Goal: Task Accomplishment & Management: Manage account settings

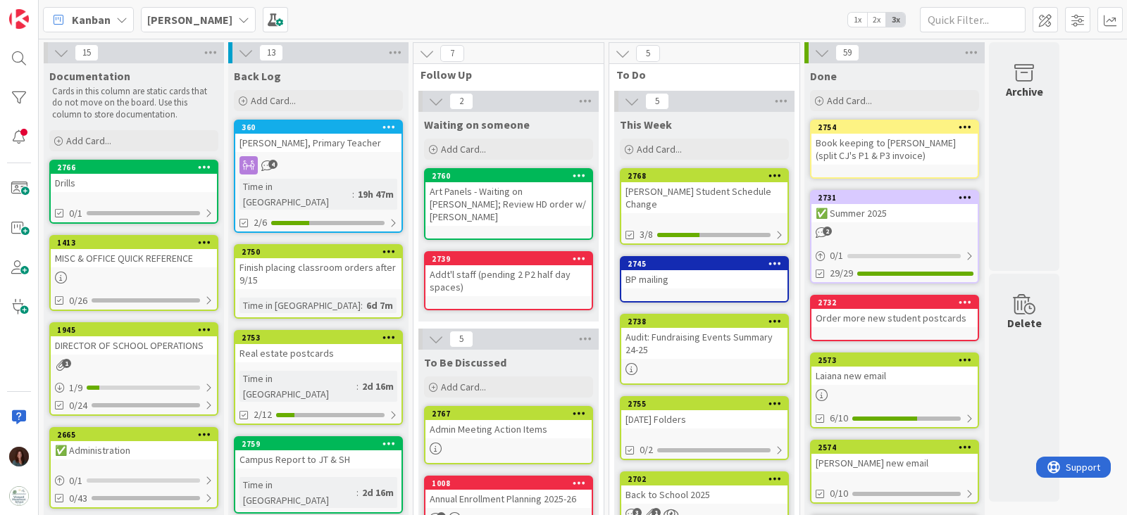
click at [764, 328] on div "Audit: Fundraising Events Summary 24-25" at bounding box center [704, 343] width 166 height 31
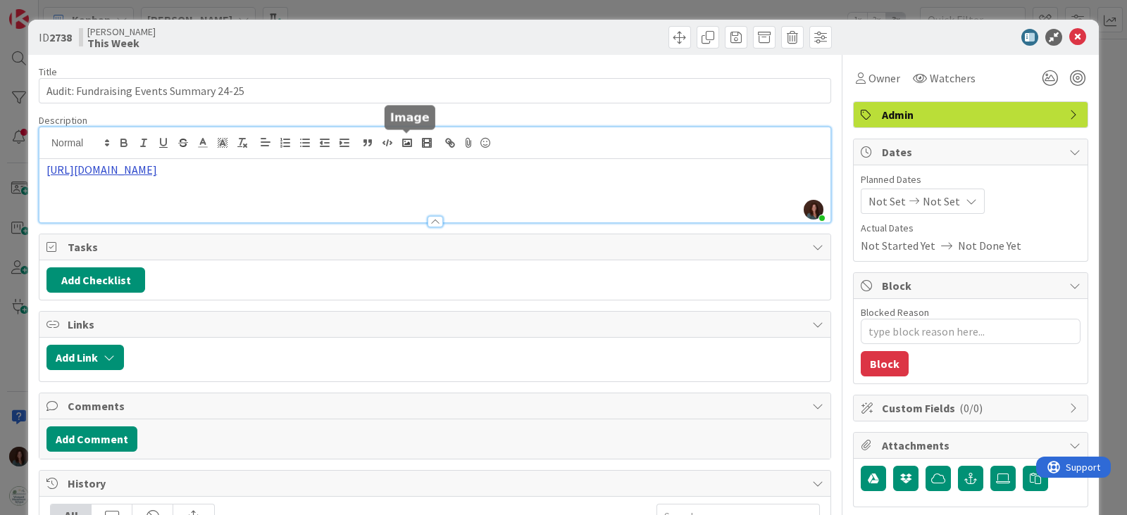
click at [396, 144] on div "[PERSON_NAME] just joined [URL][DOMAIN_NAME]" at bounding box center [434, 174] width 791 height 95
click at [157, 175] on link "[URL][DOMAIN_NAME]" at bounding box center [101, 170] width 111 height 14
click at [284, 196] on link "[URL][DOMAIN_NAME]" at bounding box center [278, 197] width 96 height 18
click at [757, 182] on div "[URL][DOMAIN_NAME]" at bounding box center [434, 190] width 791 height 63
drag, startPoint x: 591, startPoint y: 164, endPoint x: 0, endPoint y: 158, distance: 591.5
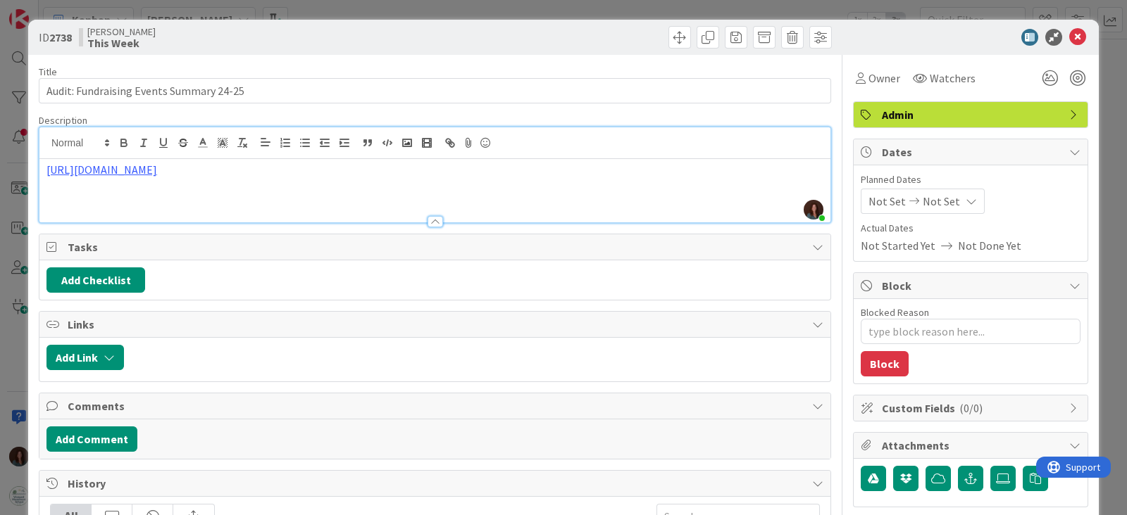
click at [0, 158] on div "ID 2738 Rhiannon This Week Title 39 / 128 Audit: Fundraising Events Summary 24-…" at bounding box center [563, 257] width 1127 height 515
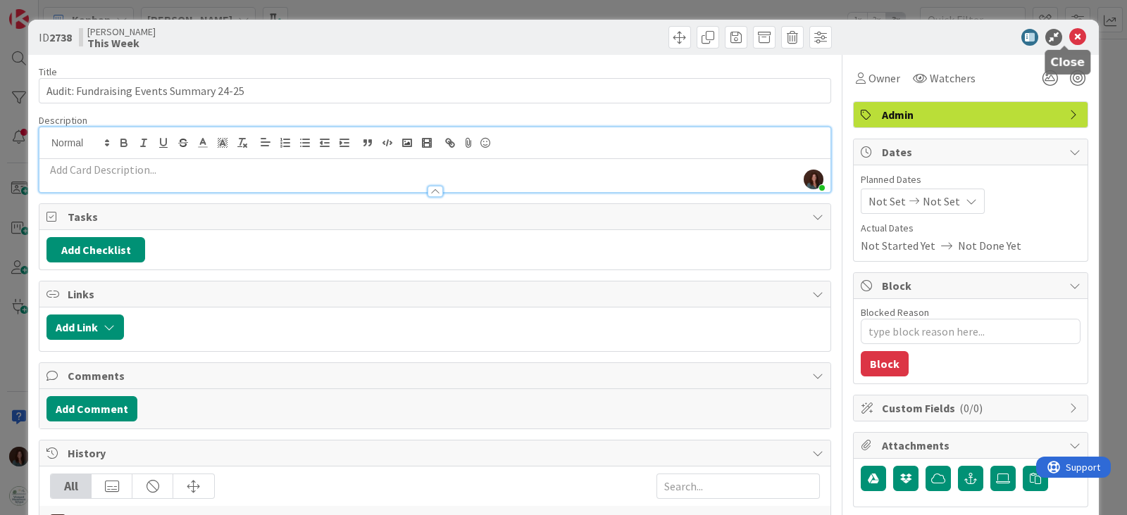
click at [1069, 36] on icon at bounding box center [1077, 37] width 17 height 17
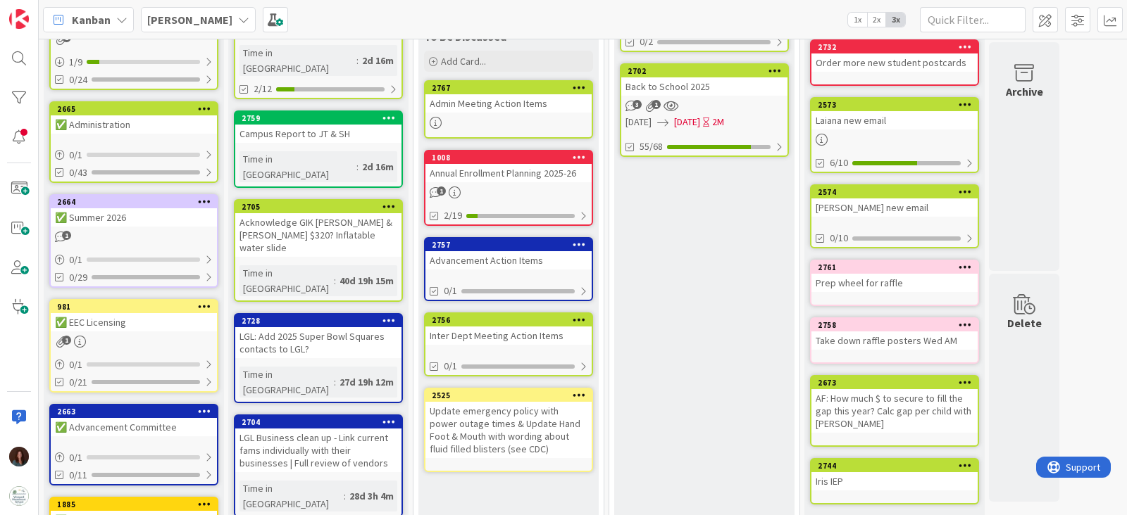
scroll to position [351, 0]
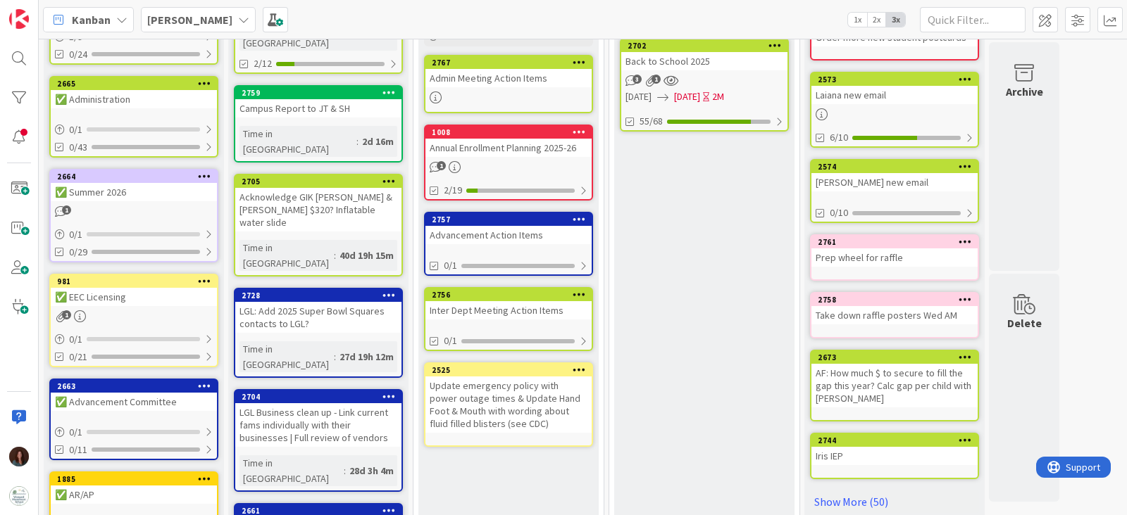
click at [477, 382] on div "Update emergency policy with power outage times & Update Hand Foot & Mouth with…" at bounding box center [508, 405] width 166 height 56
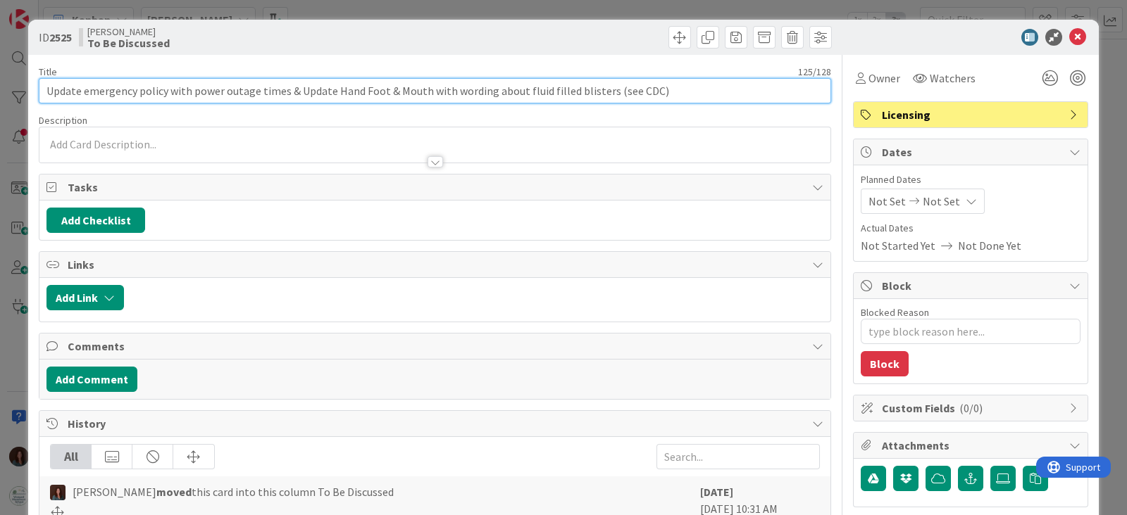
click at [225, 93] on input "Update emergency policy with power outage times & Update Hand Foot & Mouth with…" at bounding box center [435, 90] width 792 height 25
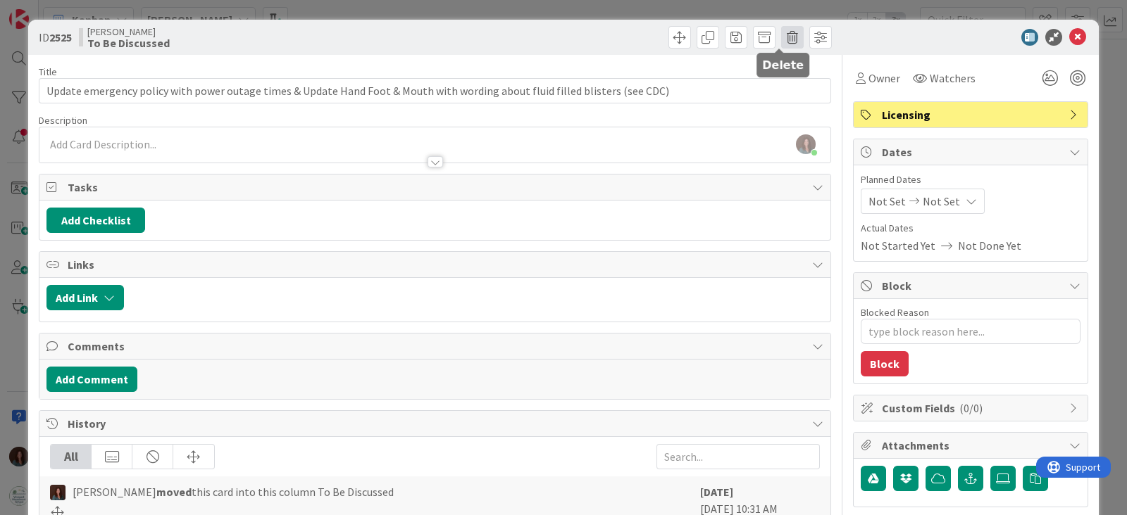
click at [781, 33] on span at bounding box center [792, 37] width 23 height 23
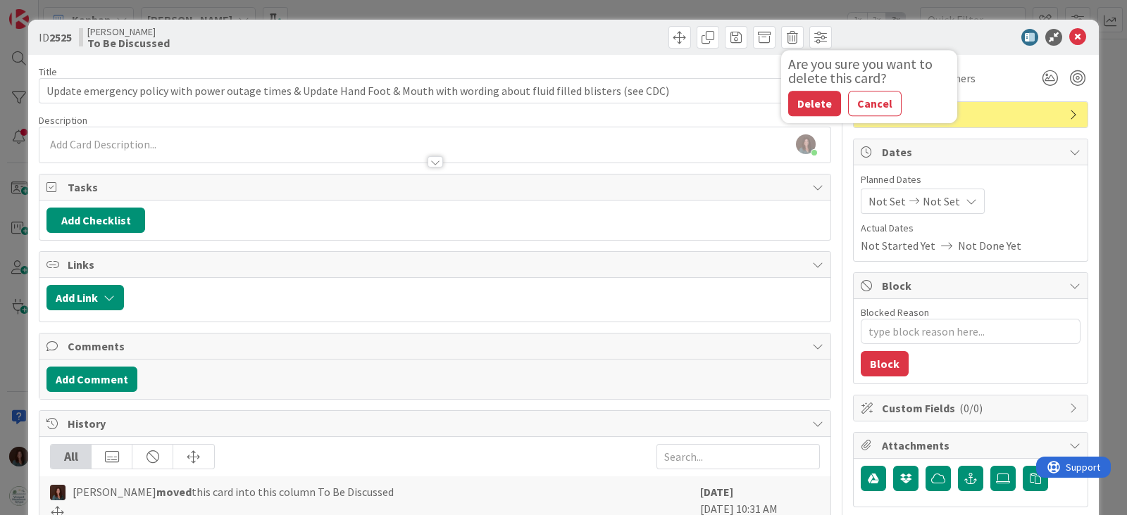
drag, startPoint x: 796, startPoint y: 104, endPoint x: 777, endPoint y: 230, distance: 127.6
click at [797, 104] on button "Delete" at bounding box center [814, 103] width 53 height 25
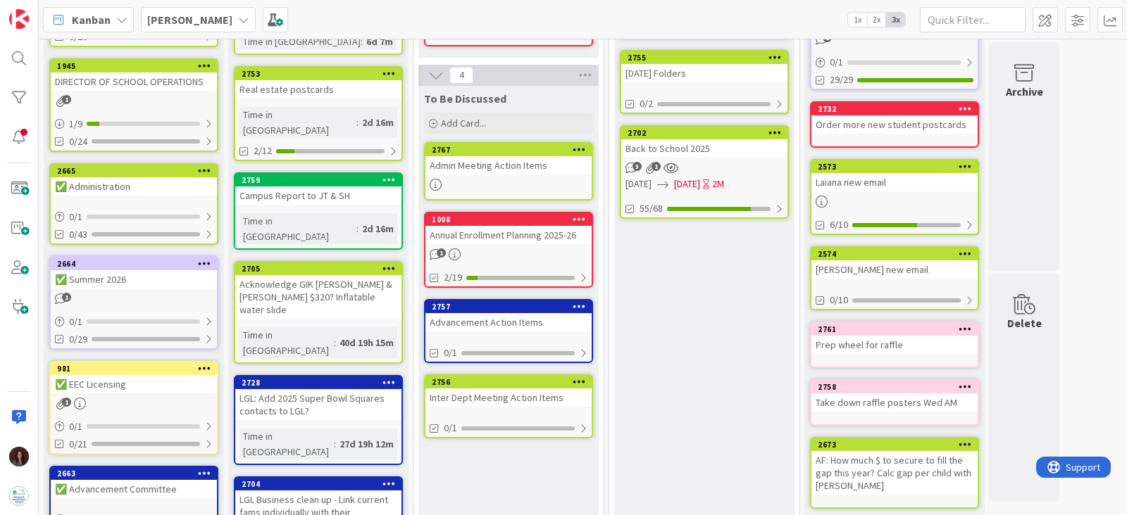
click at [507, 156] on div "Admin Meeting Action Items" at bounding box center [508, 165] width 166 height 18
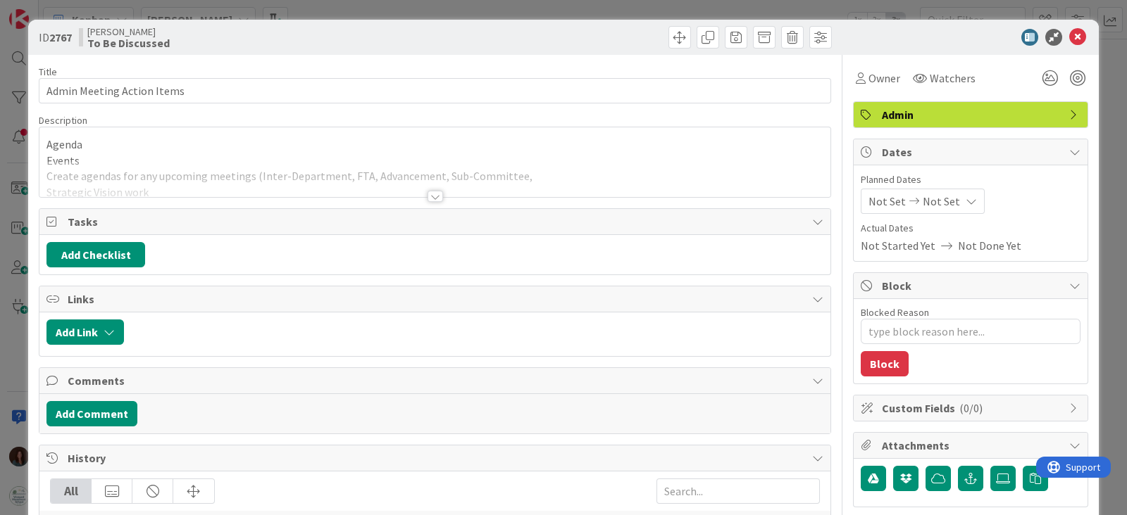
type textarea "x"
click at [102, 253] on button "Add Checklist" at bounding box center [95, 254] width 99 height 25
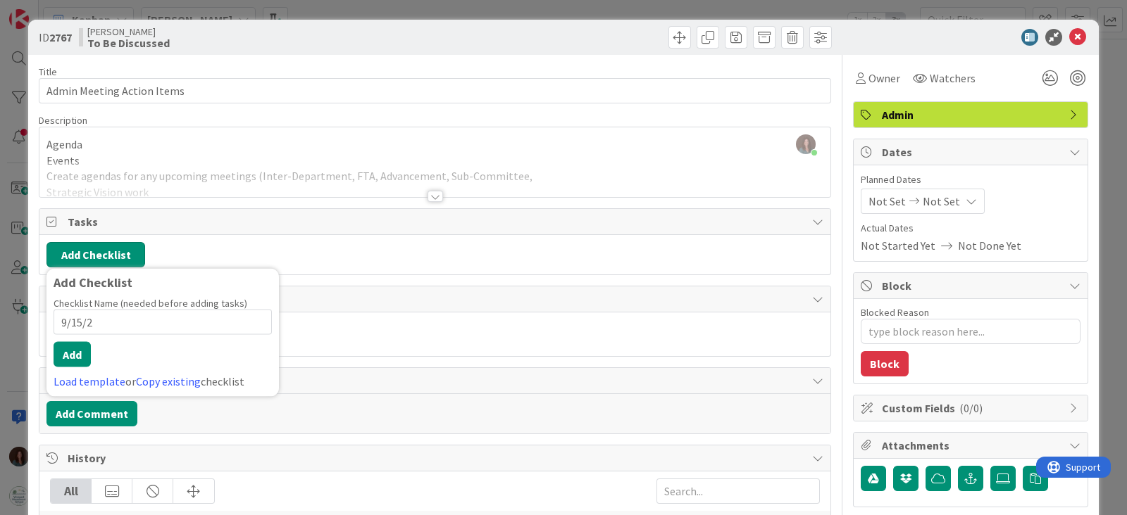
type input "[DATE]"
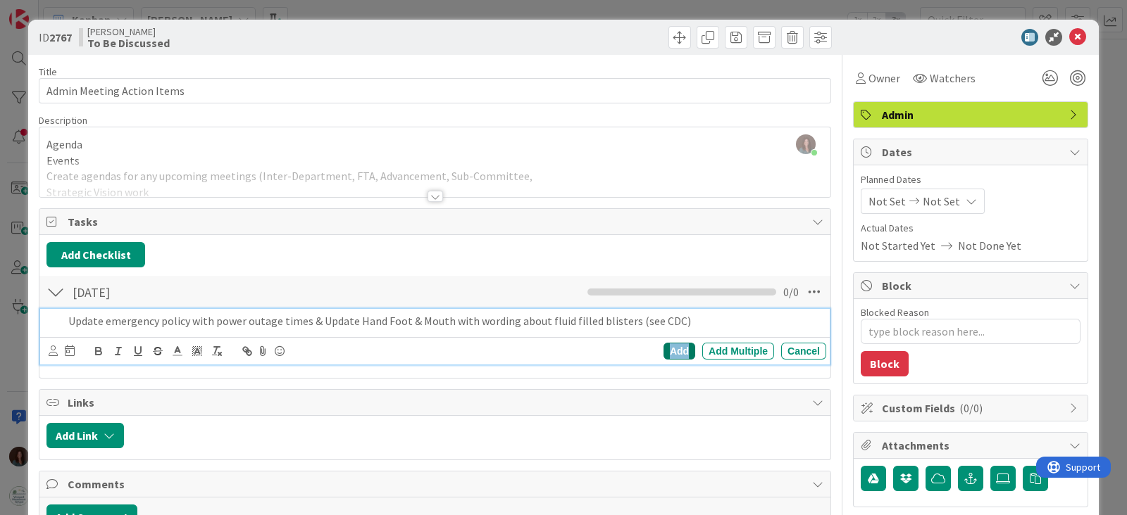
click at [666, 343] on div "Add" at bounding box center [679, 351] width 32 height 17
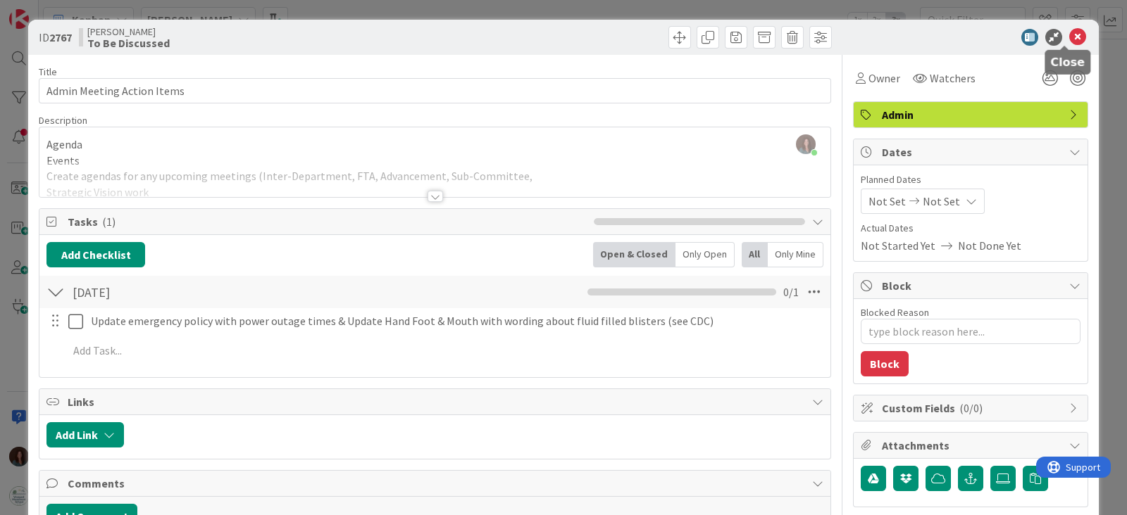
click at [1069, 37] on icon at bounding box center [1077, 37] width 17 height 17
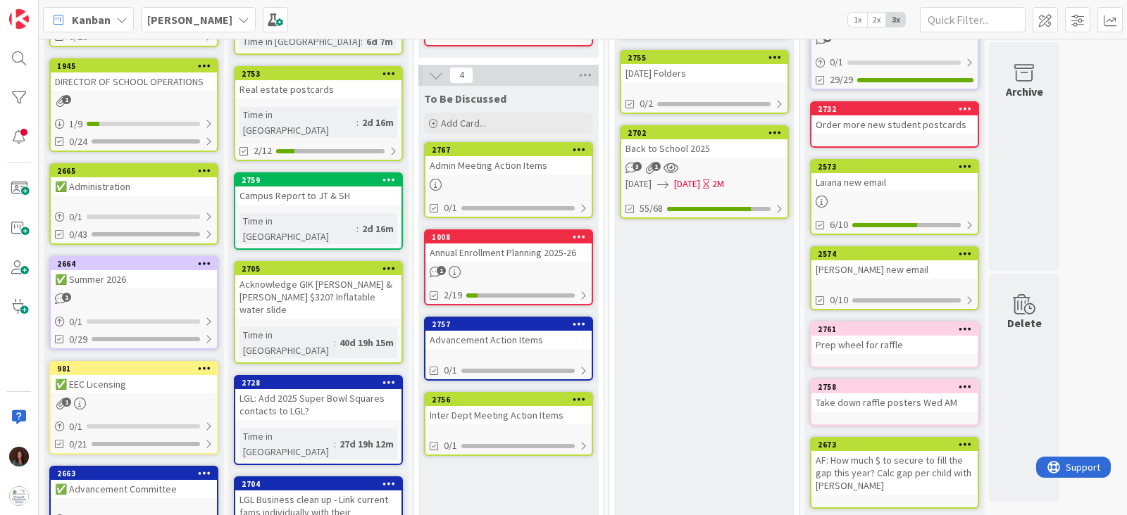
scroll to position [87, 0]
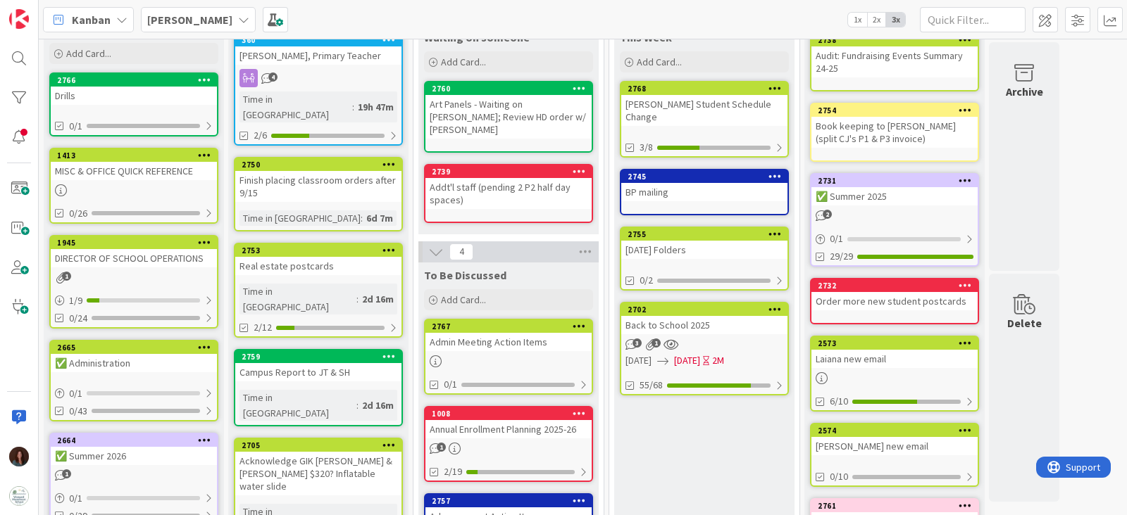
click at [553, 333] on div "Admin Meeting Action Items" at bounding box center [508, 342] width 166 height 18
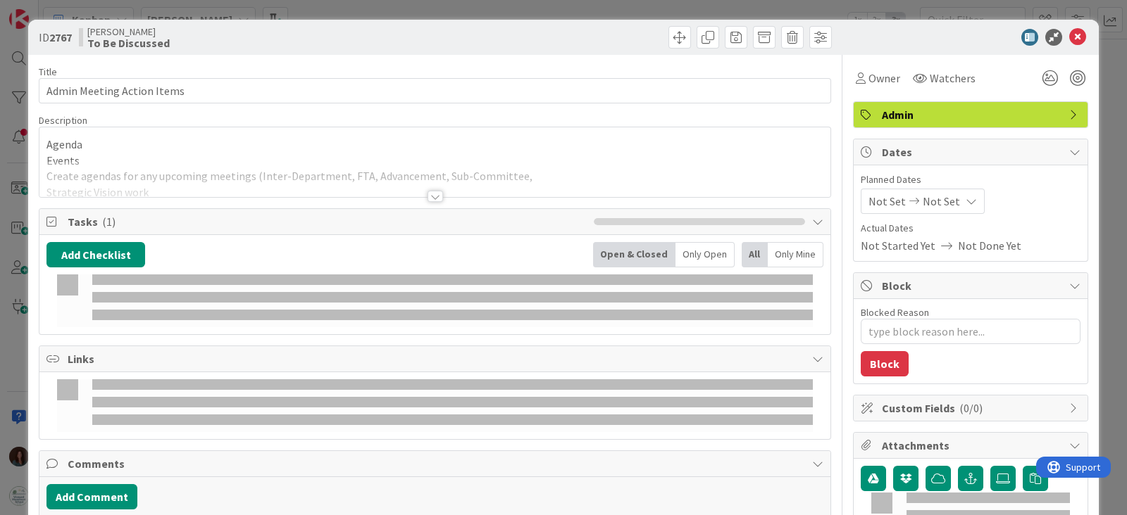
type textarea "x"
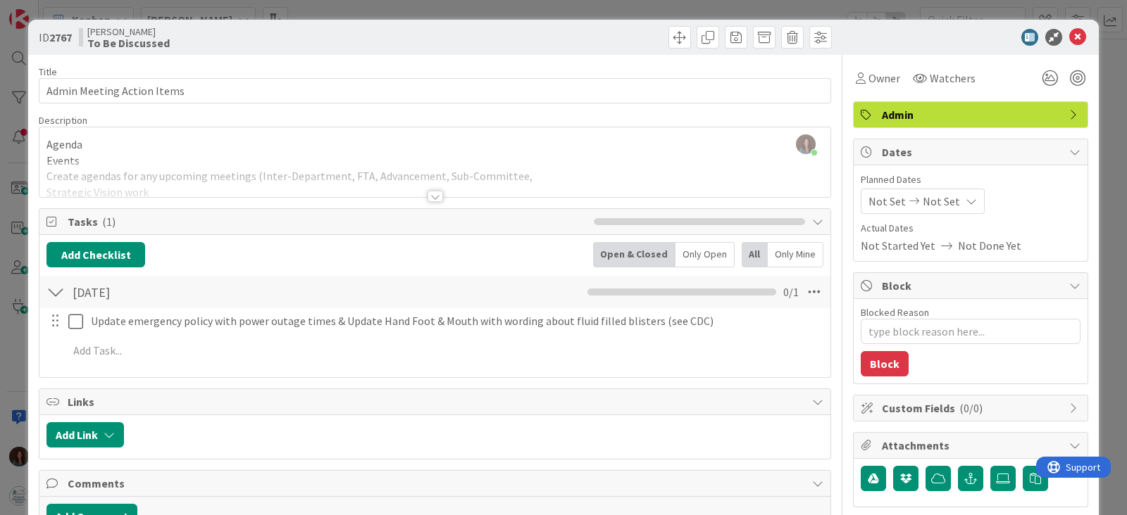
click at [427, 196] on div at bounding box center [434, 196] width 15 height 11
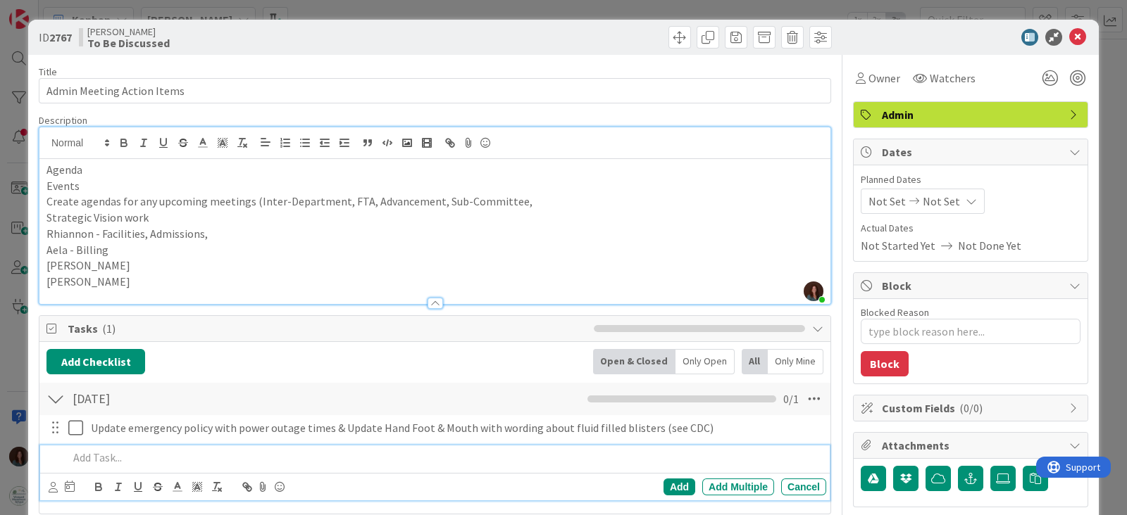
click at [142, 458] on p at bounding box center [444, 458] width 752 height 16
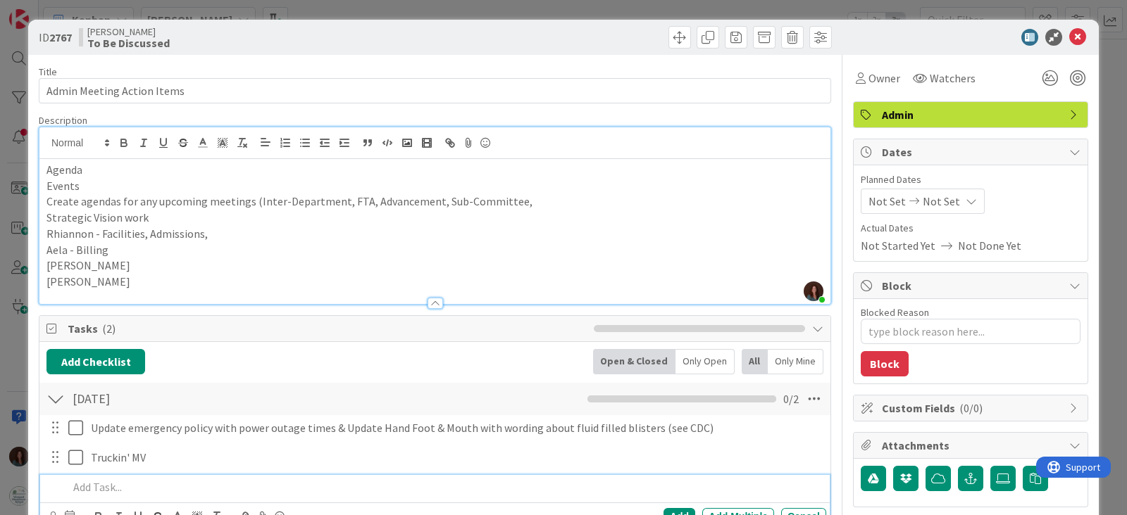
click at [46, 185] on p "Events" at bounding box center [434, 186] width 777 height 16
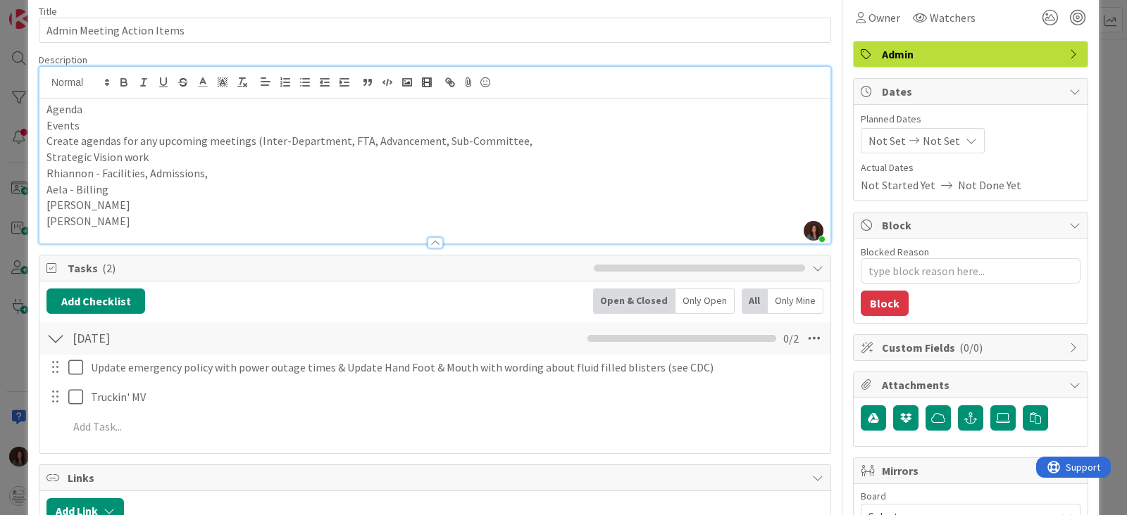
scroll to position [87, 0]
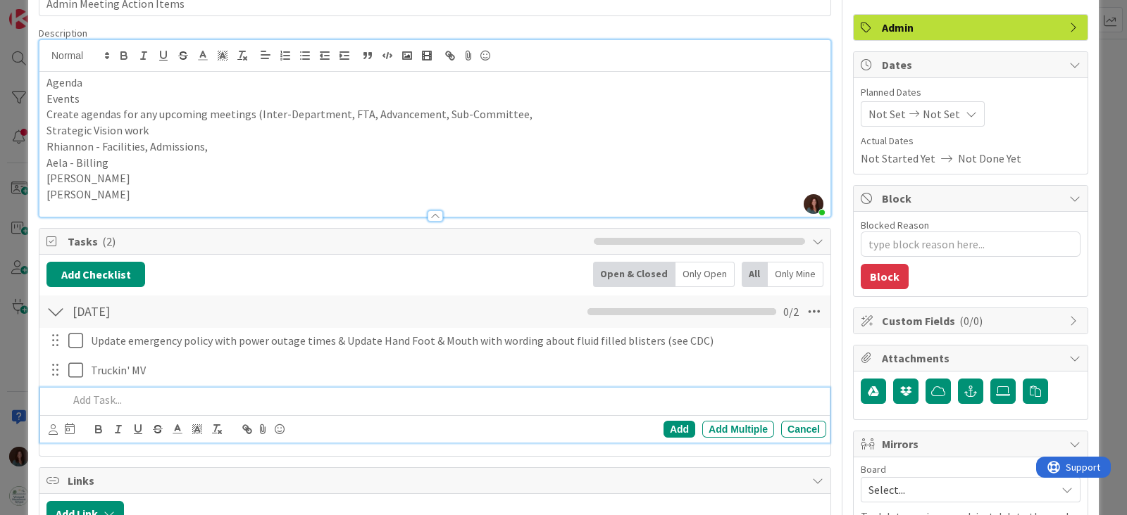
click at [115, 394] on p at bounding box center [444, 400] width 752 height 16
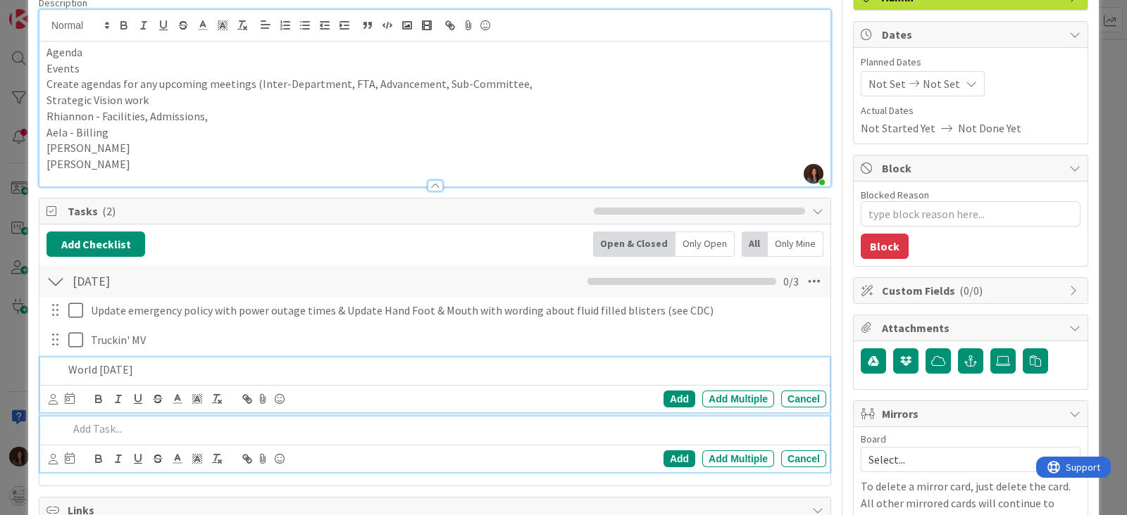
click at [172, 365] on div "World [DATE] Add Add Multiple Cancel" at bounding box center [434, 386] width 789 height 56
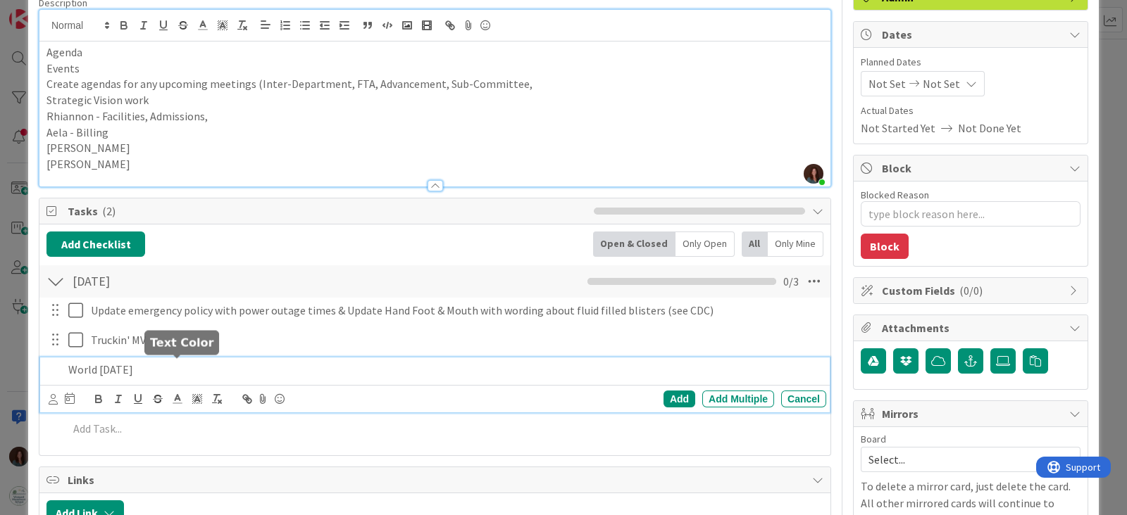
scroll to position [147, 0]
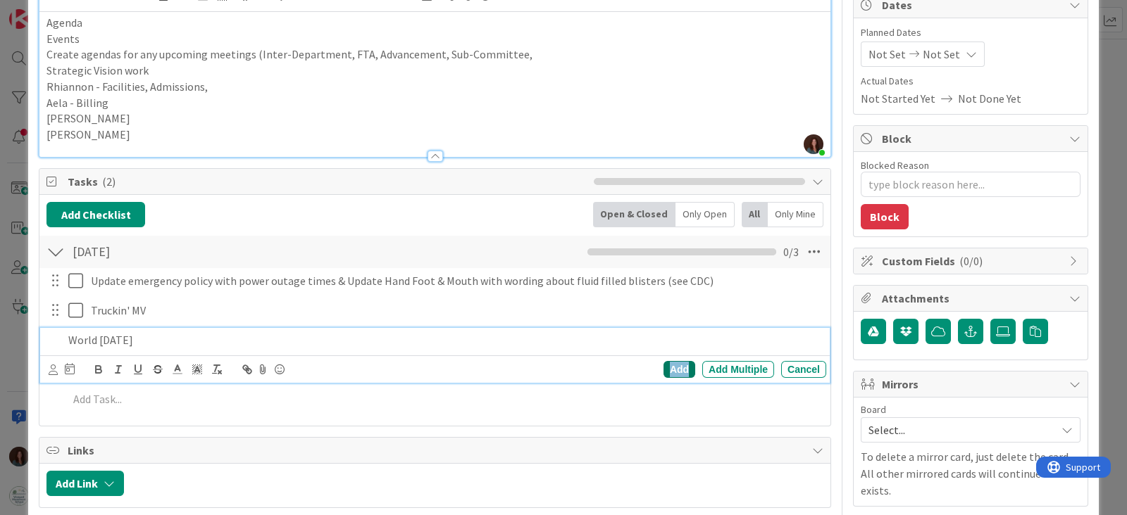
click at [663, 367] on div "Add" at bounding box center [679, 369] width 32 height 17
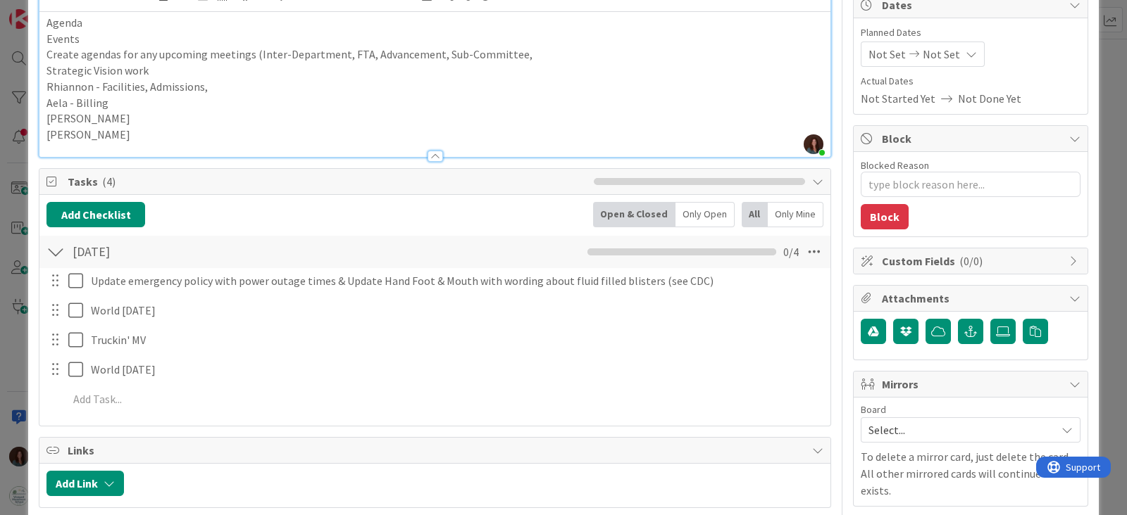
type textarea "x"
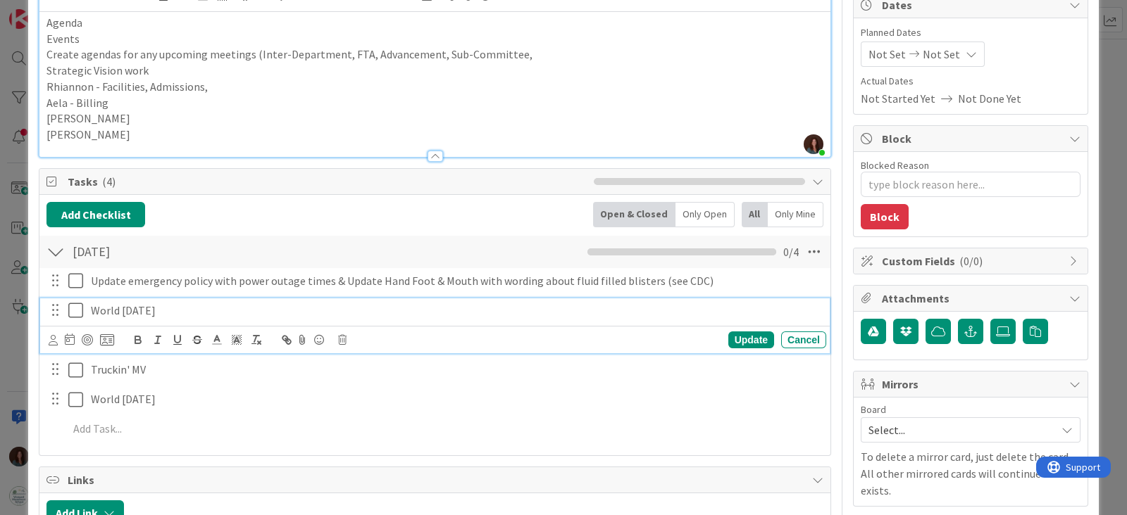
click at [190, 314] on p "World [DATE]" at bounding box center [456, 311] width 730 height 16
click at [213, 304] on p "World [DATE], PD Day, AF Writing Night, Picture Day, Fun [DATE]" at bounding box center [456, 311] width 730 height 16
click at [477, 308] on p "World [DATE], PD Day, Spark MV, AF Writing Night, Picture Day, Fun [DATE]" at bounding box center [456, 311] width 730 height 16
click at [534, 303] on p "World [DATE], PD Day, Spark MV, AF Writing Night, Picture Day, Fun [DATE]" at bounding box center [456, 311] width 730 height 16
click at [92, 310] on p "World [DATE], PD Day, Spark MV, AF Writing Night, Picture Day, Fun [DATE], Conf…" at bounding box center [456, 311] width 730 height 16
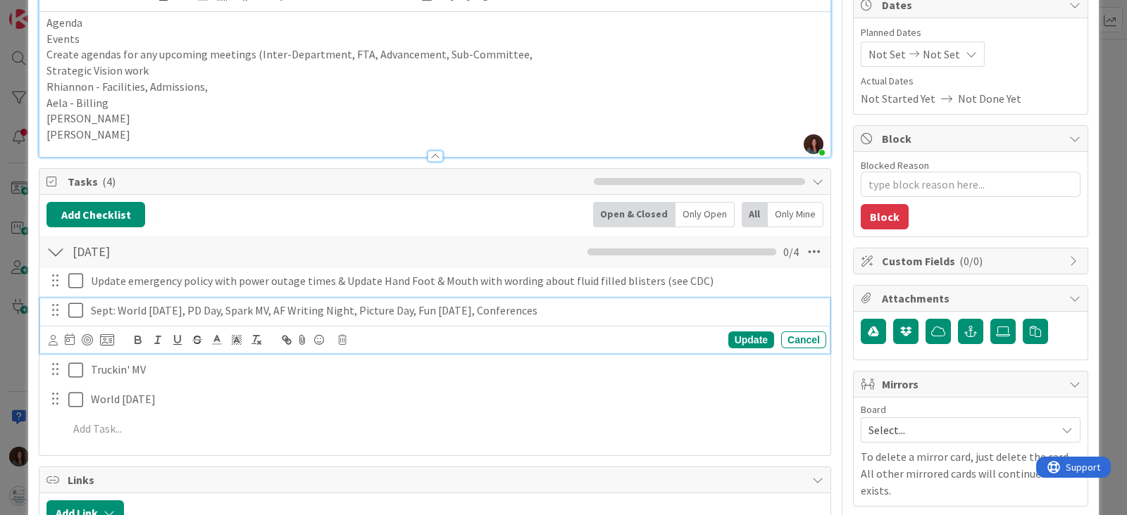
drag, startPoint x: 194, startPoint y: 304, endPoint x: 566, endPoint y: 314, distance: 371.9
click at [566, 314] on p "Sept: World [DATE], PD Day, Spark MV, AF Writing Night, Picture Day, Fun [DATE]…" at bounding box center [456, 311] width 730 height 16
copy p ", PD Day, Spark MV, AF Writing Night, Picture Day, Fun [DATE], Conferences"
click at [744, 342] on div "Update" at bounding box center [751, 340] width 46 height 17
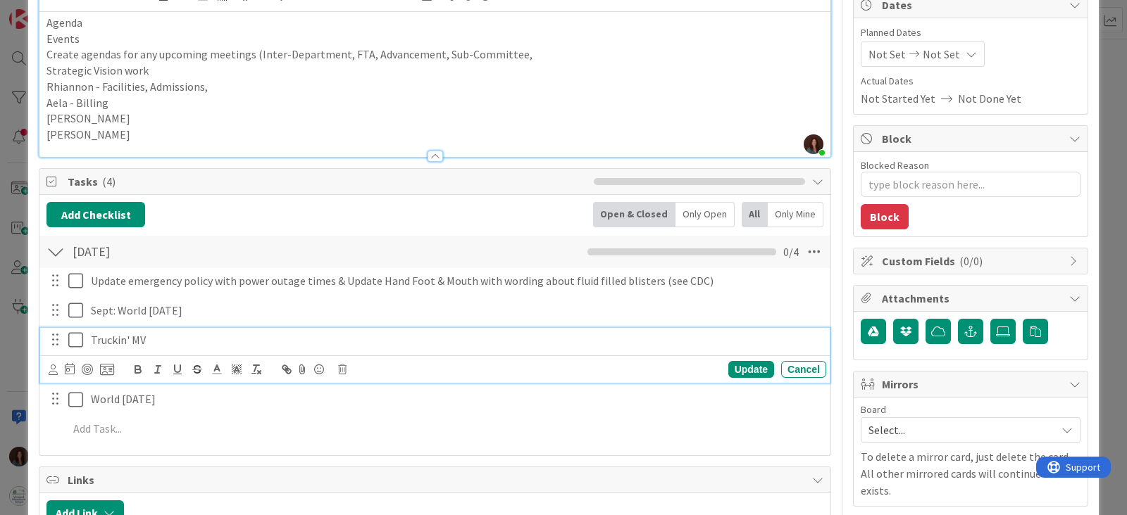
click at [118, 337] on p "Truckin' MV" at bounding box center [456, 340] width 730 height 16
paste div
drag, startPoint x: 99, startPoint y: 336, endPoint x: 15, endPoint y: 334, distance: 83.8
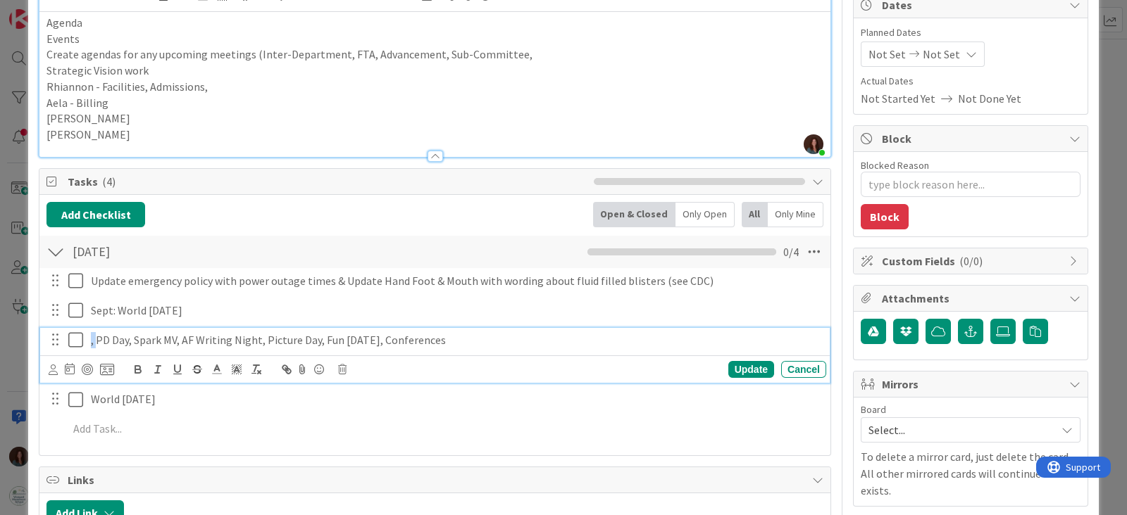
click at [15, 334] on div "ID 2767 Rhiannon To Be Discussed Title 26 / 128 Admin Meeting Action Items Desc…" at bounding box center [563, 257] width 1127 height 515
type textarea "x"
click at [525, 342] on p "Oct: PD Day, Spark MV, AF Writing Night, Picture Day, Fun [DATE], Conferences" at bounding box center [456, 340] width 730 height 16
click at [476, 336] on p "Oct: PD Day, Spark MV, AF Writing Night, Picture Day, Fun [DATE], Conferences" at bounding box center [456, 340] width 730 height 16
click at [280, 337] on p "Oct: PD Day, Spark MV, AF Writing Night, Picture Day, Fun [DATE], Conferences" at bounding box center [456, 340] width 730 height 16
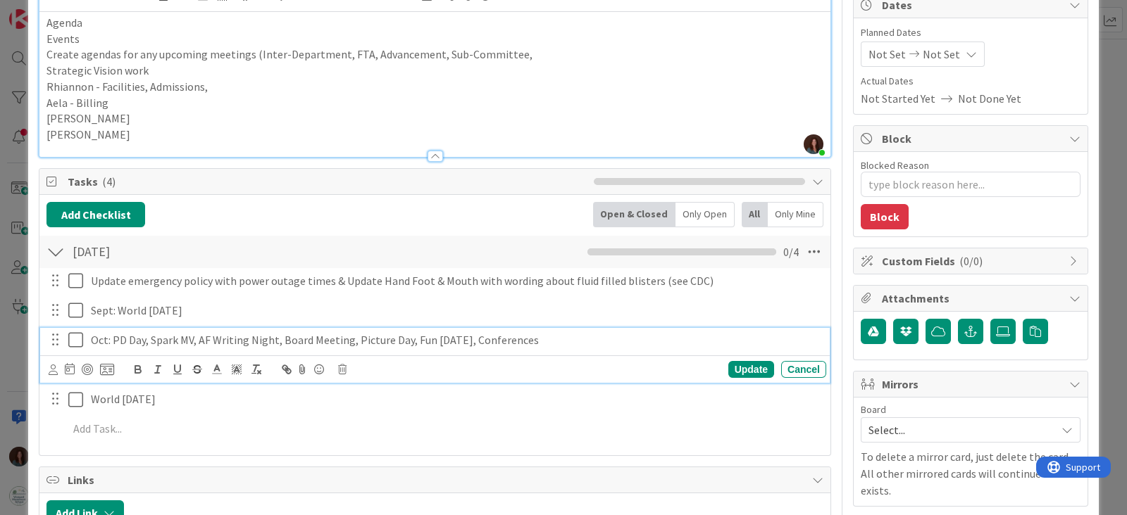
drag, startPoint x: 198, startPoint y: 337, endPoint x: 361, endPoint y: 458, distance: 203.2
click at [198, 336] on p "Oct: PD Day, Spark MV, AF Writing Night, Board Meeting, Picture Day, Fun [DATE]…" at bounding box center [456, 340] width 730 height 16
click at [636, 342] on p "Oct: PD Day, Spark MV, STEM Club, AF Writing Night, Board Meeting, Picture Day,…" at bounding box center [456, 340] width 730 height 16
click at [743, 368] on div "Update" at bounding box center [751, 369] width 46 height 17
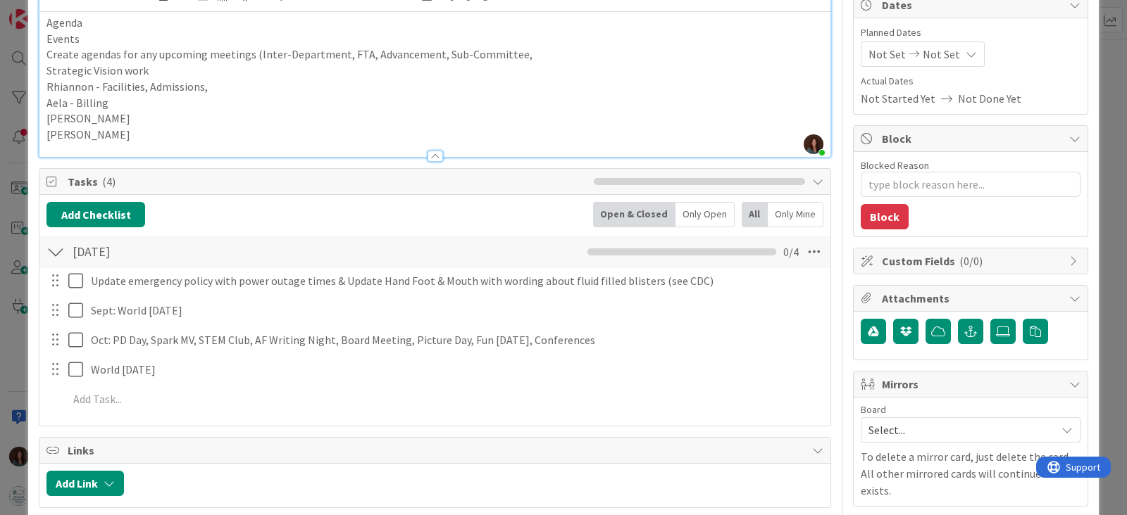
type textarea "x"
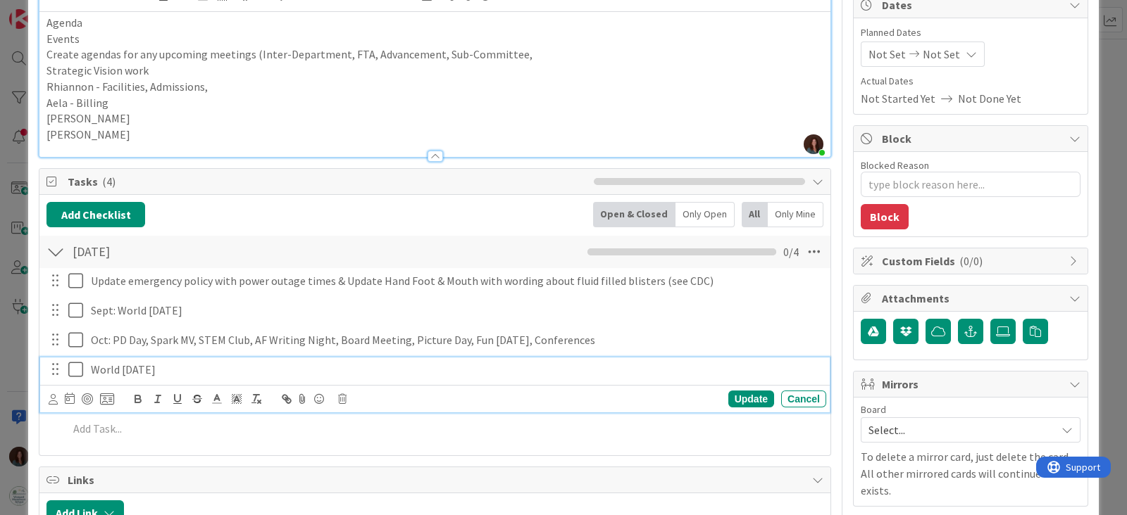
click at [194, 372] on p "World [DATE]" at bounding box center [456, 370] width 730 height 16
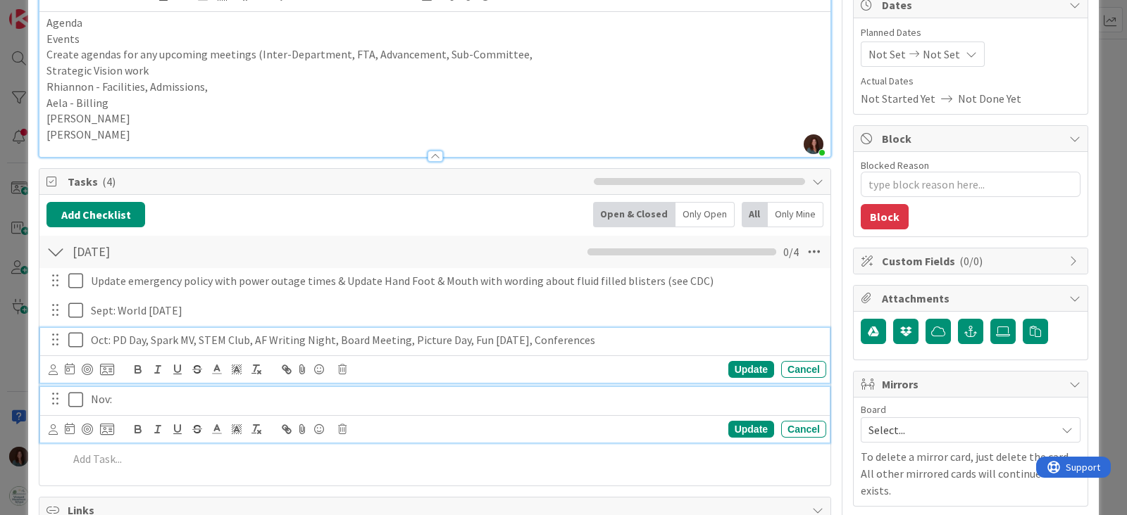
click at [520, 337] on div "Oct: PD Day, Spark MV, STEM Club, AF Writing Night, Board Meeting, Picture Day,…" at bounding box center [434, 356] width 789 height 56
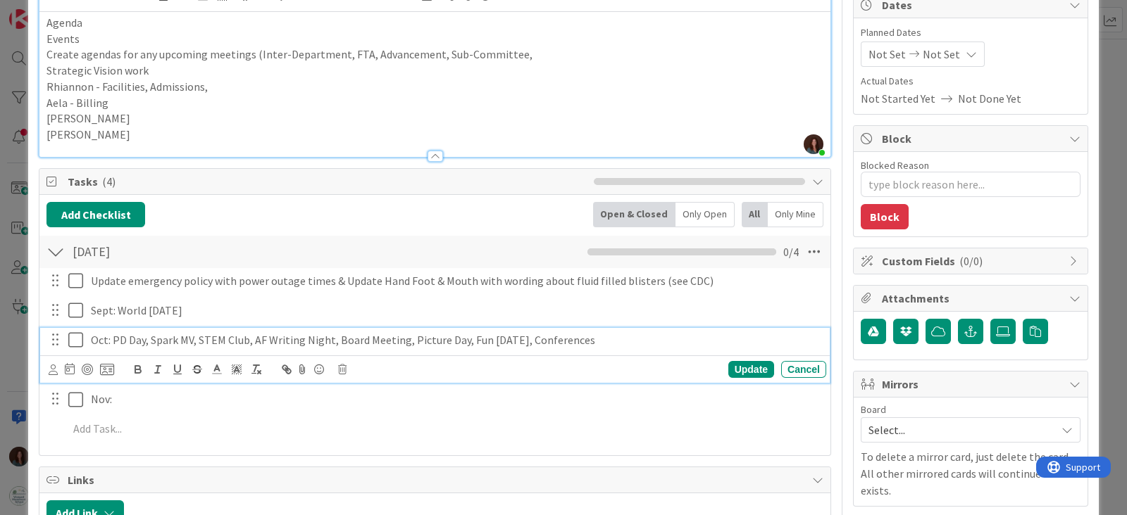
scroll to position [177, 0]
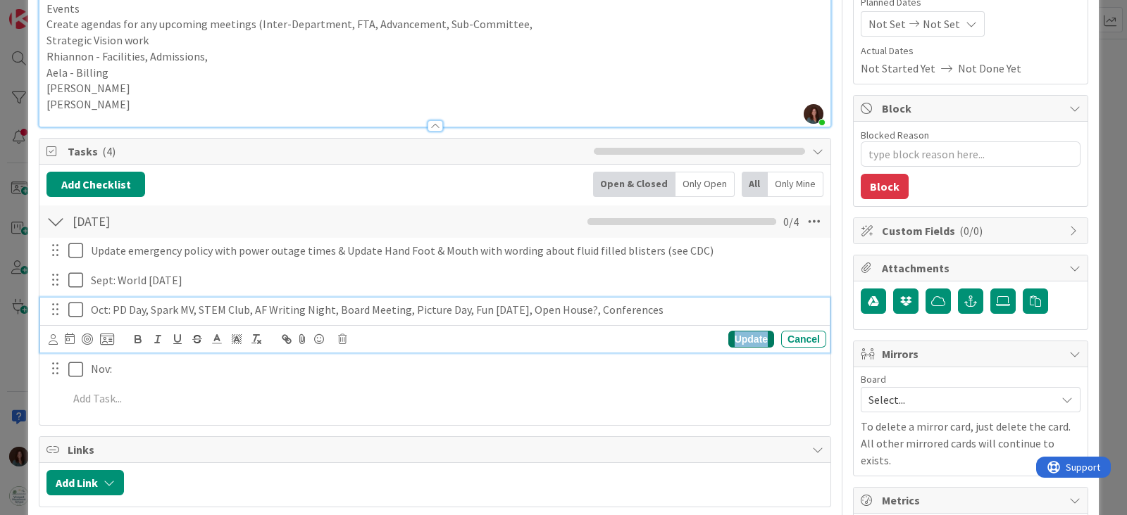
click at [739, 332] on div "Update" at bounding box center [751, 339] width 46 height 17
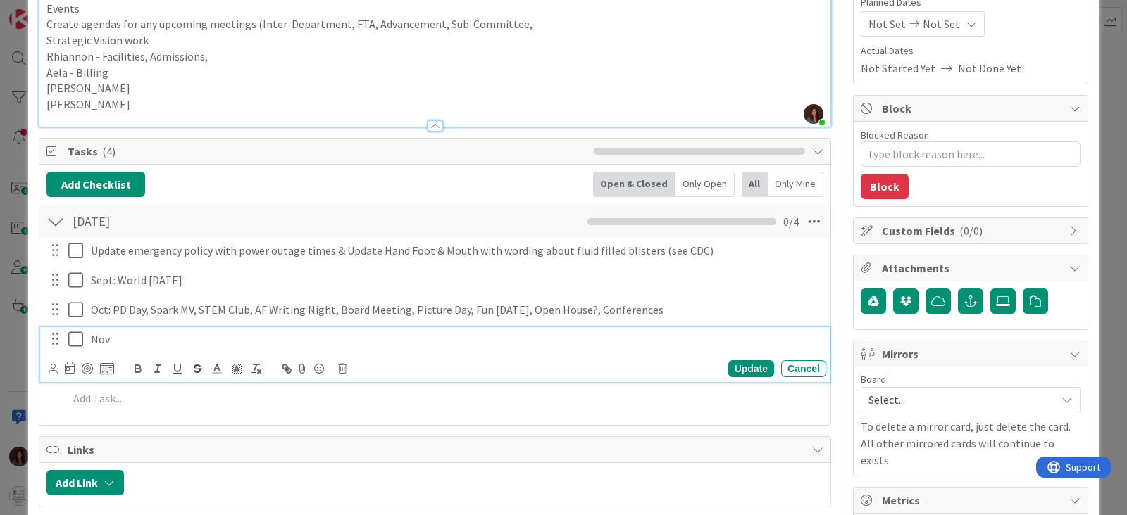
click at [141, 343] on p "Nov:" at bounding box center [456, 340] width 730 height 16
drag, startPoint x: 311, startPoint y: 335, endPoint x: 332, endPoint y: 422, distance: 89.8
click at [265, 336] on p "Nov: Special Visitor Day, Truckin' MV, Giving [DATE]" at bounding box center [456, 340] width 730 height 16
click at [728, 370] on div "Update" at bounding box center [751, 369] width 46 height 17
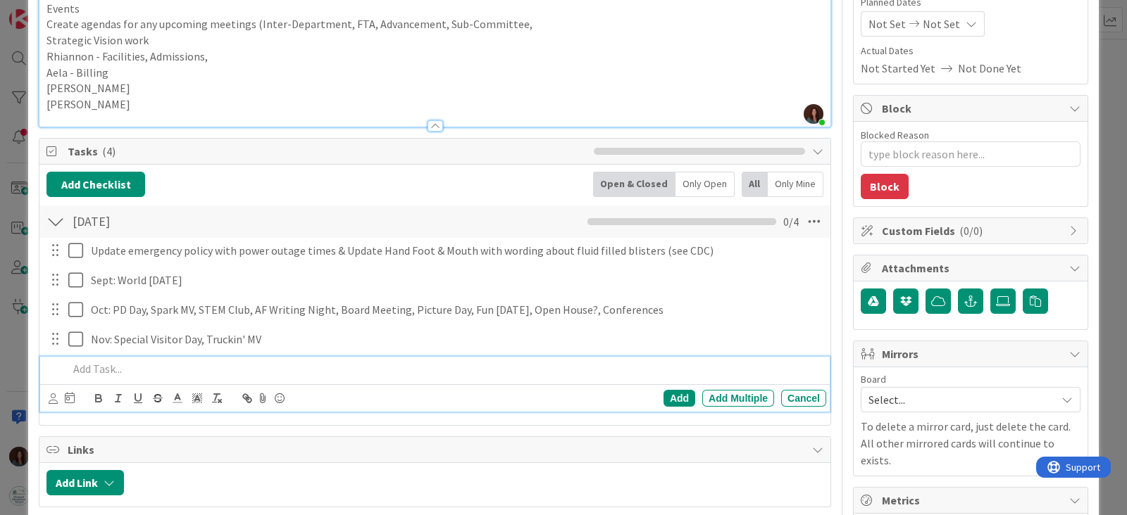
click at [167, 361] on p at bounding box center [444, 369] width 752 height 16
click at [789, 390] on div "Cancel" at bounding box center [803, 398] width 45 height 17
type textarea "x"
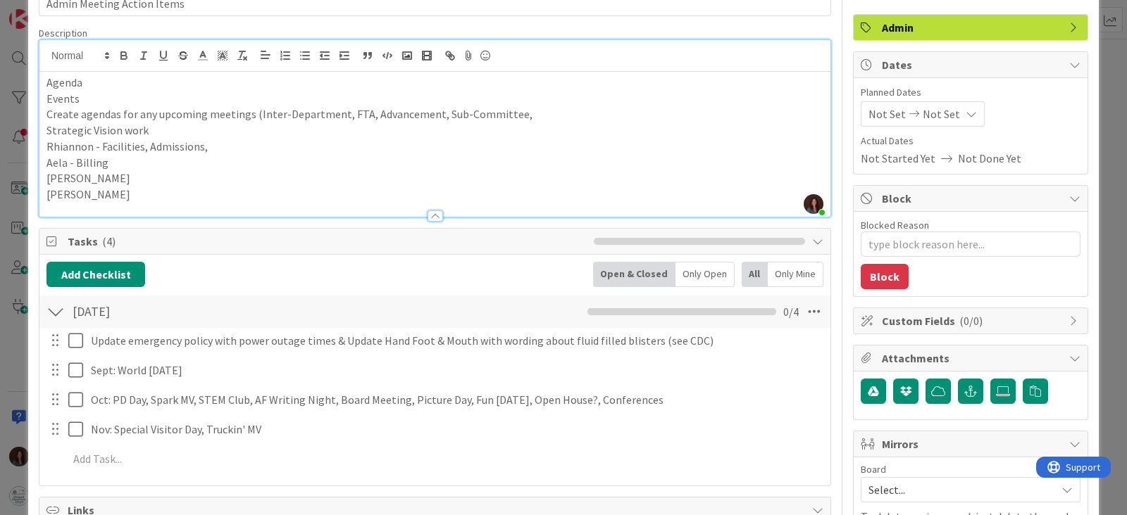
scroll to position [89, 0]
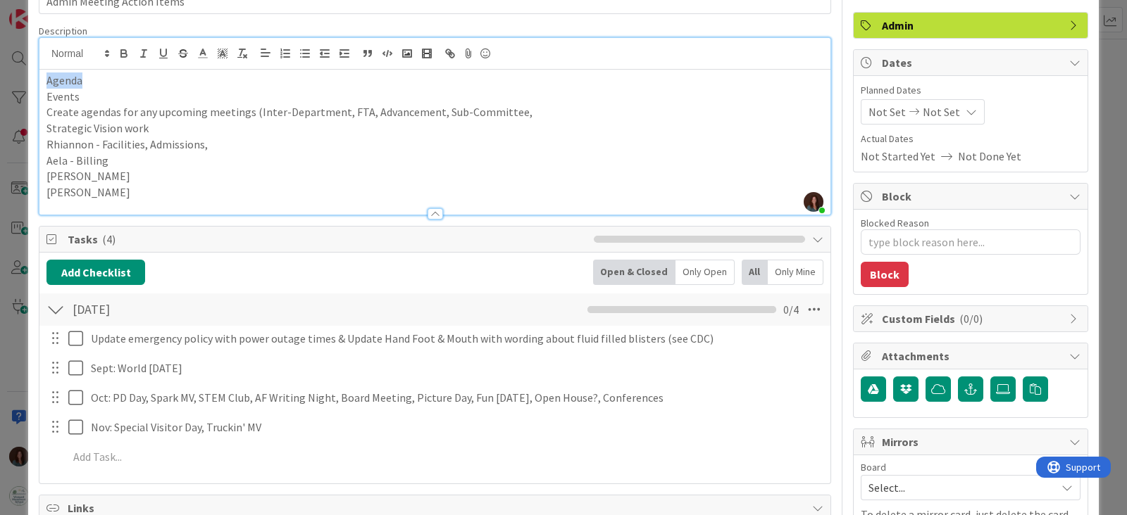
drag, startPoint x: 113, startPoint y: 78, endPoint x: 0, endPoint y: 75, distance: 112.7
click at [0, 75] on div "ID 2767 Rhiannon To Be Discussed Title 26 / 128 Admin Meeting Action Items Desc…" at bounding box center [563, 257] width 1127 height 515
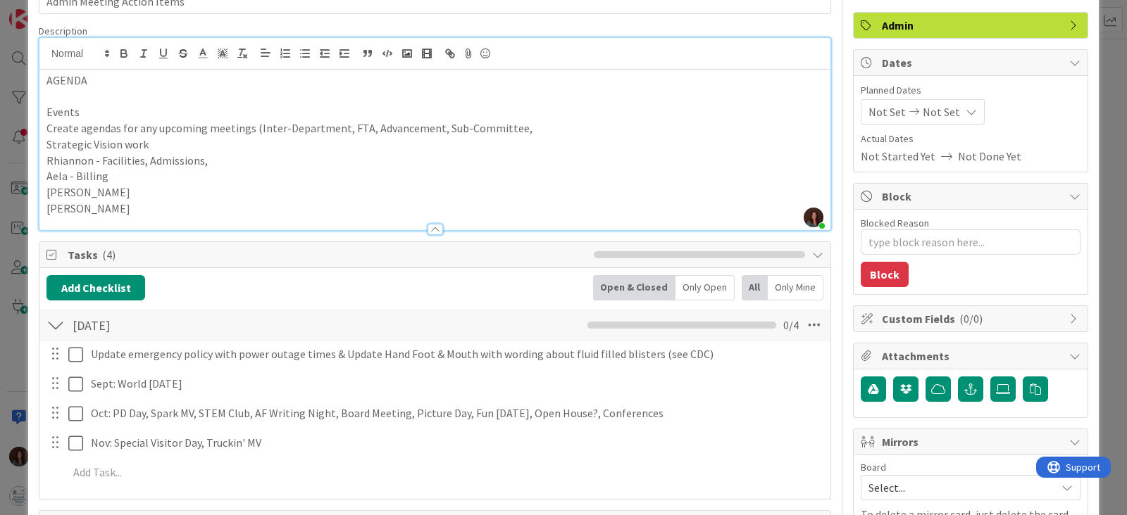
click at [430, 225] on div at bounding box center [434, 229] width 15 height 11
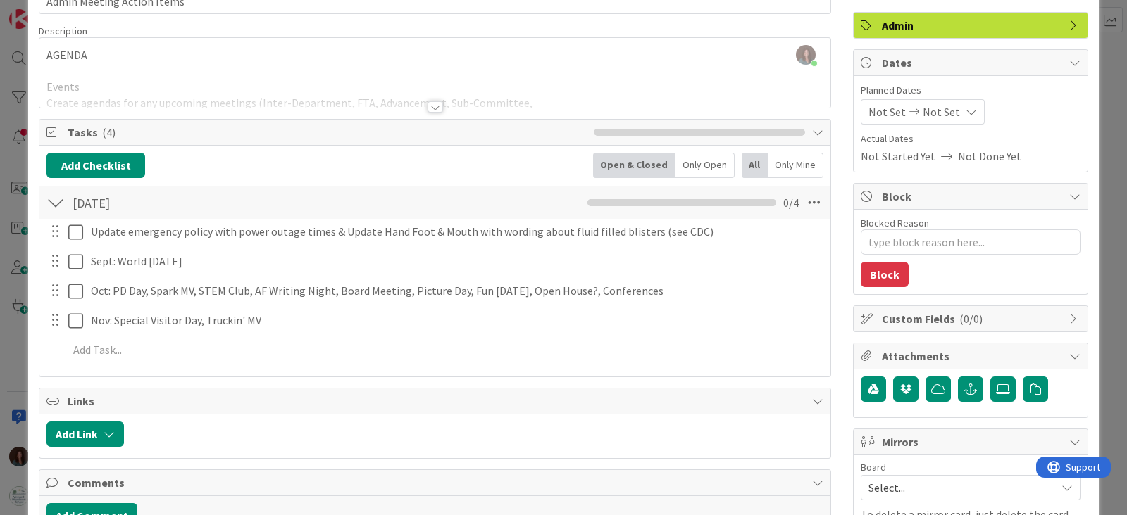
drag, startPoint x: 430, startPoint y: 103, endPoint x: 446, endPoint y: 113, distance: 19.6
click at [430, 104] on div at bounding box center [434, 106] width 15 height 11
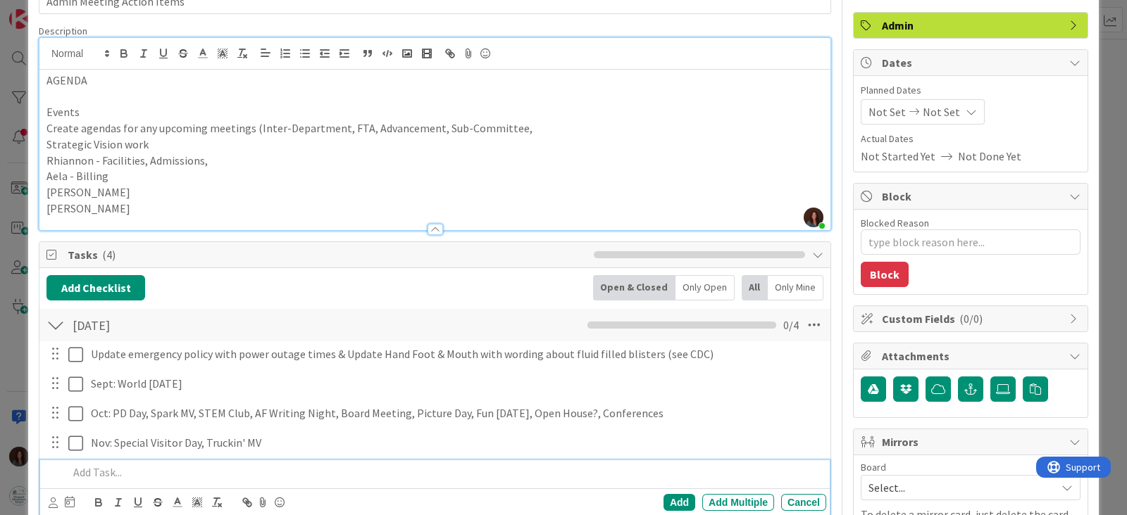
click at [168, 465] on p at bounding box center [444, 473] width 752 height 16
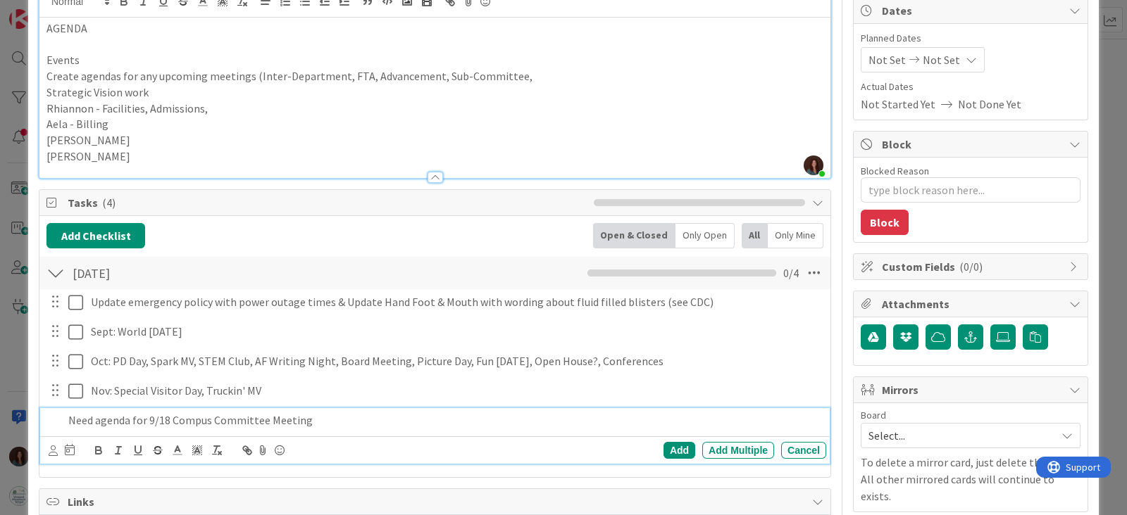
scroll to position [177, 0]
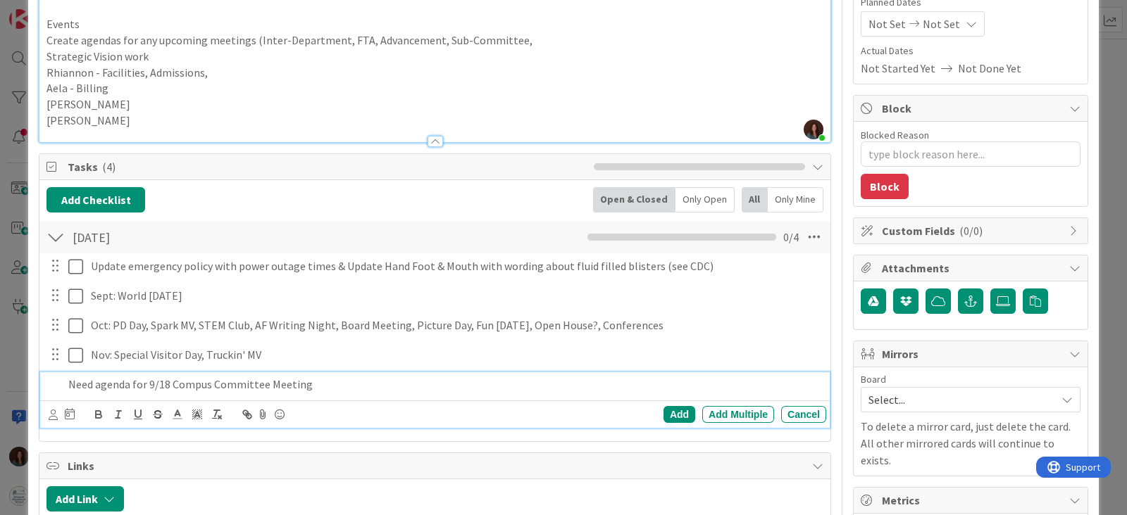
click at [180, 382] on p "Need agenda for 9/18 Compus Committee Meeting" at bounding box center [444, 385] width 752 height 16
click at [663, 406] on div "Add" at bounding box center [679, 414] width 32 height 17
click at [344, 387] on p "Need agenda for 9/18 Campus Committee Meeting" at bounding box center [444, 385] width 752 height 16
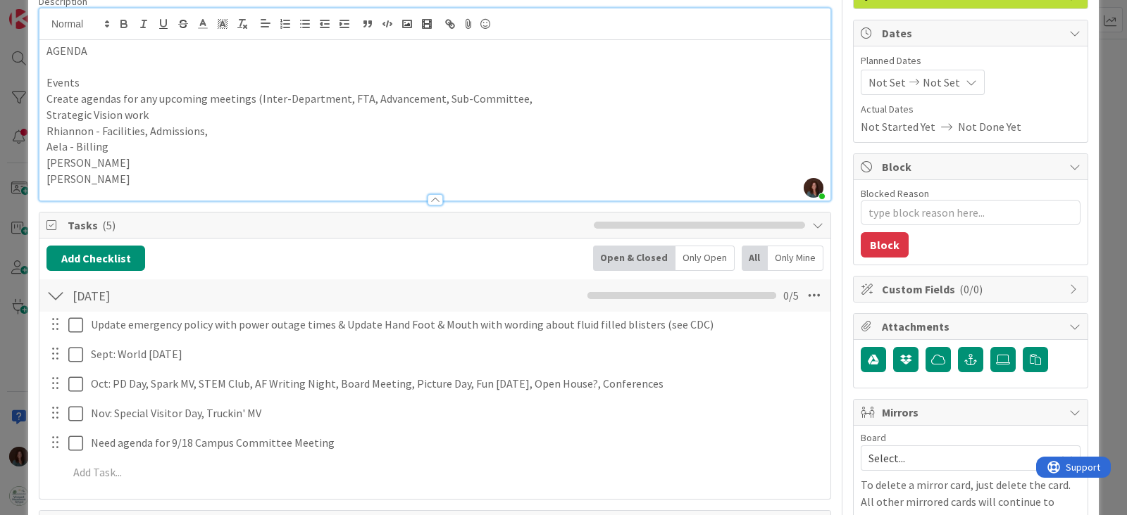
scroll to position [175, 0]
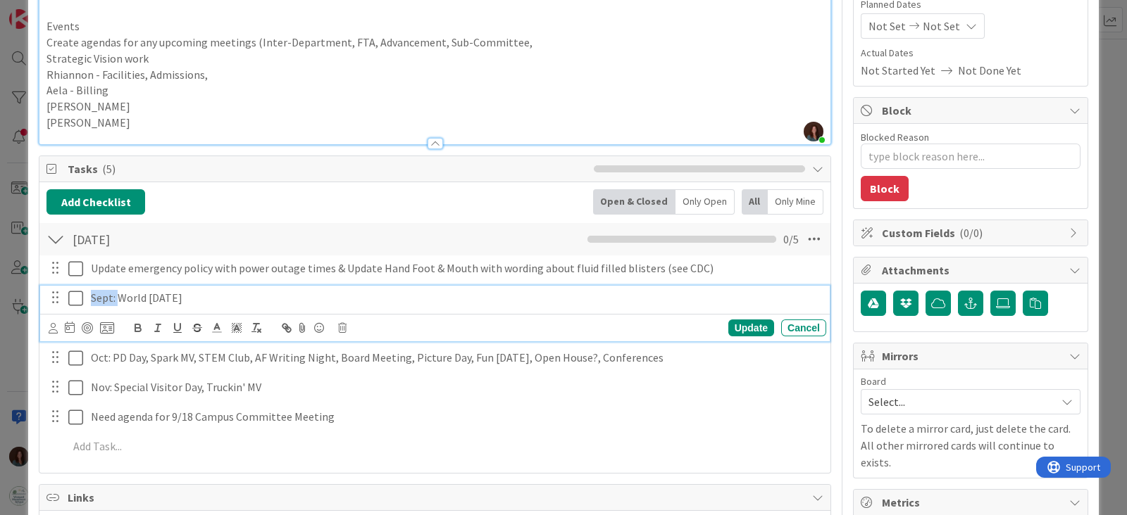
drag, startPoint x: 117, startPoint y: 292, endPoint x: 56, endPoint y: 294, distance: 60.6
click at [56, 294] on div "Sept: World [DATE]" at bounding box center [436, 298] width 780 height 25
click at [250, 297] on p "World [DATE]" at bounding box center [456, 298] width 730 height 16
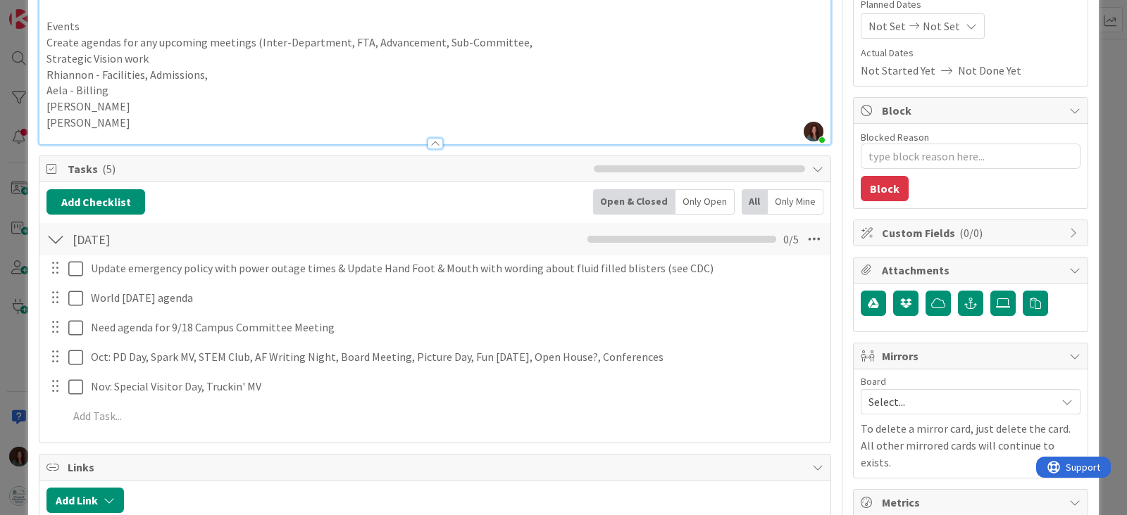
type textarea "x"
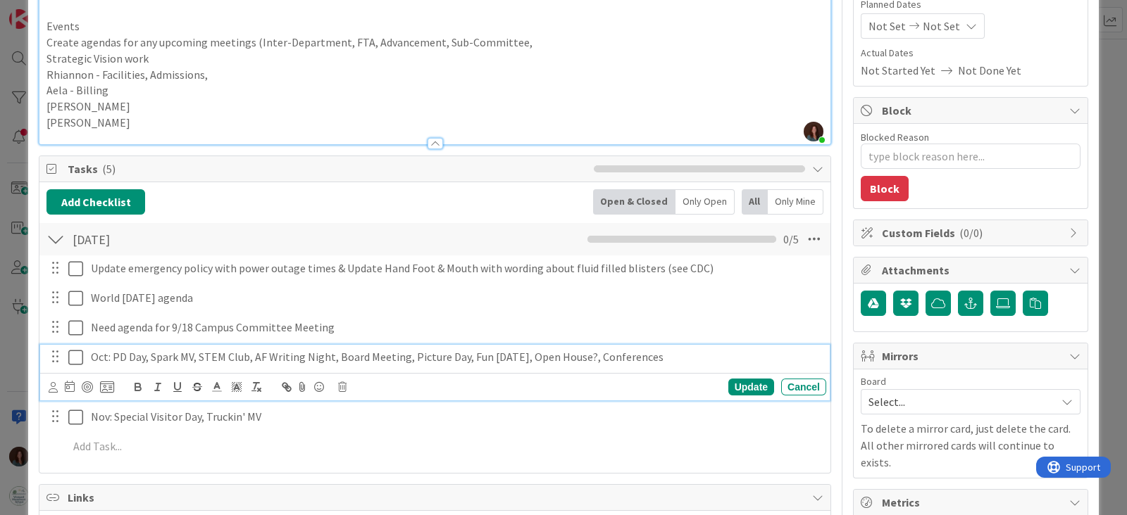
click at [113, 353] on p "Oct: PD Day, Spark MV, STEM Club, AF Writing Night, Board Meeting, Picture Day,…" at bounding box center [456, 357] width 730 height 16
click at [728, 385] on div "Update" at bounding box center [751, 387] width 46 height 17
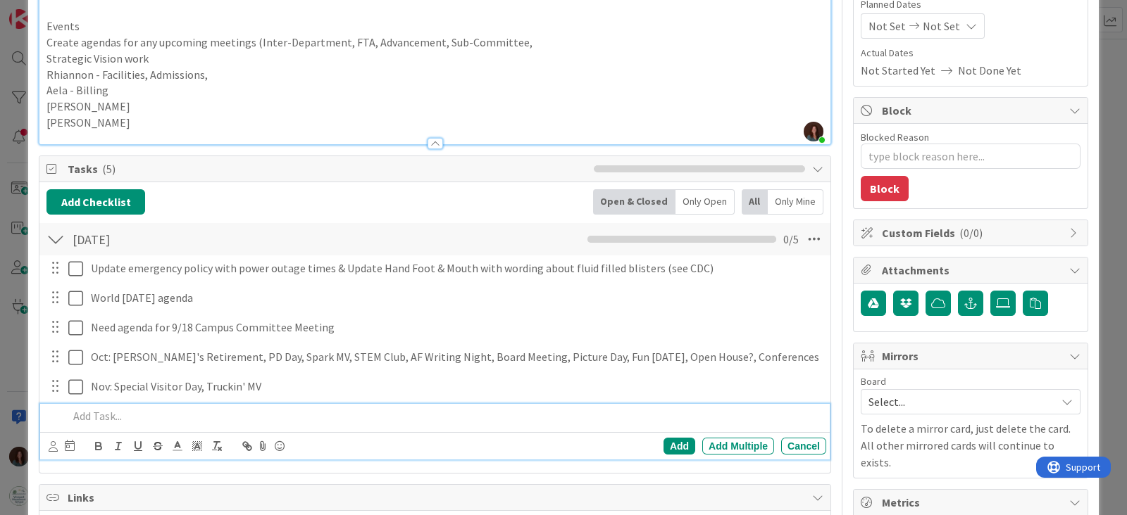
click at [189, 412] on p at bounding box center [444, 416] width 752 height 16
click at [796, 452] on div "Cancel" at bounding box center [803, 446] width 45 height 17
click at [296, 411] on p at bounding box center [444, 416] width 752 height 16
click at [165, 413] on p "FTA/CA outreach re: Writing Night" at bounding box center [444, 416] width 752 height 16
click at [702, 445] on div "Add Multiple" at bounding box center [738, 446] width 72 height 17
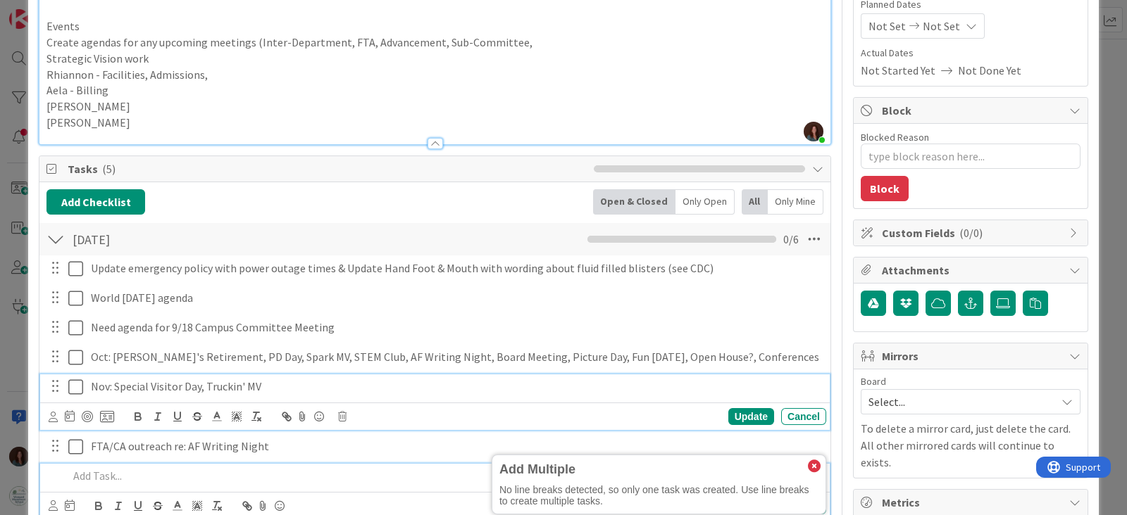
scroll to position [206, 0]
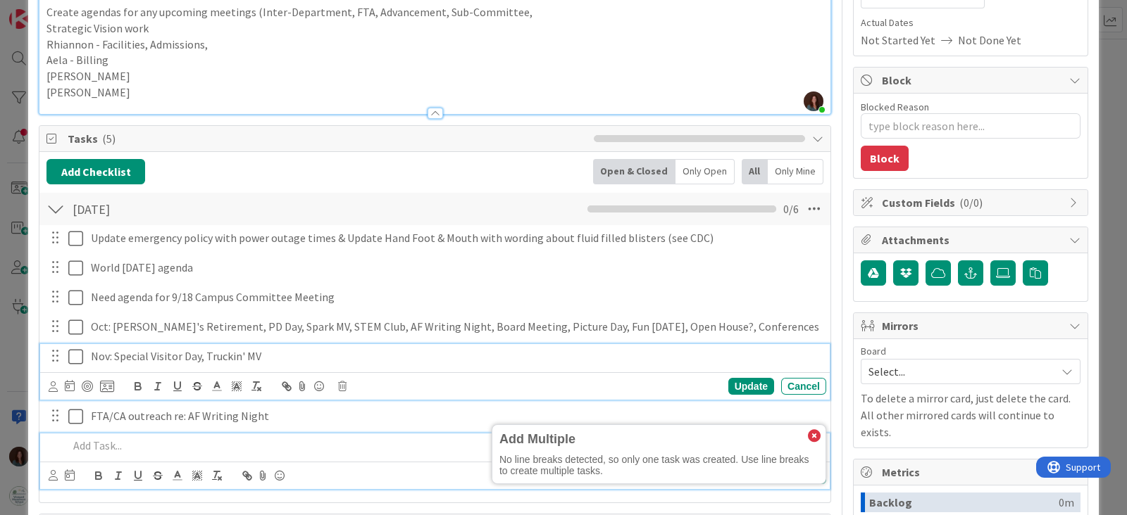
click at [389, 397] on div "Nov: Special Visitor Day, Truckin' MV Update Cancel" at bounding box center [434, 372] width 789 height 56
type textarea "x"
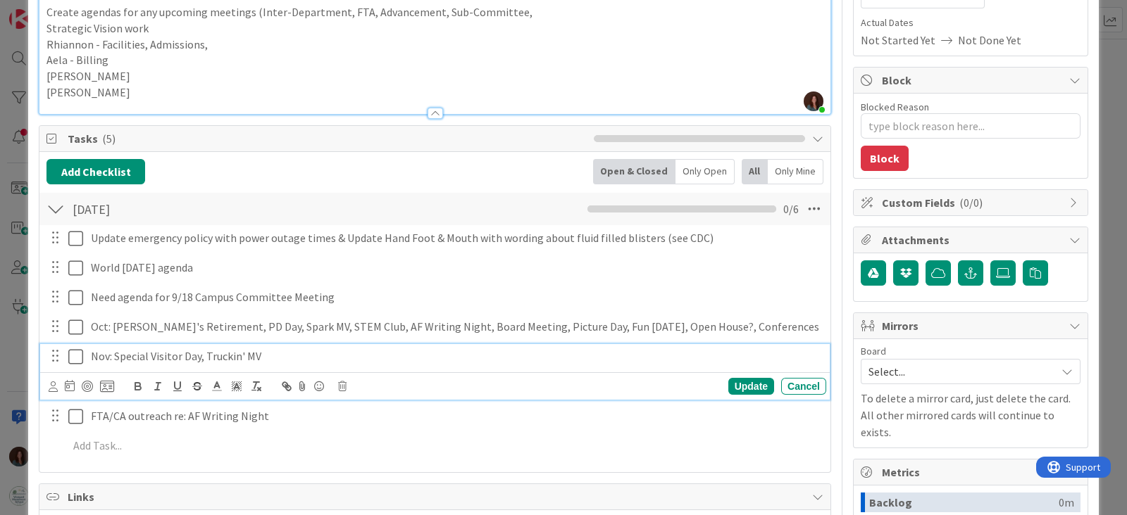
click at [814, 383] on div "Update Cancel" at bounding box center [434, 385] width 789 height 27
click at [806, 384] on div "Cancel" at bounding box center [803, 386] width 45 height 17
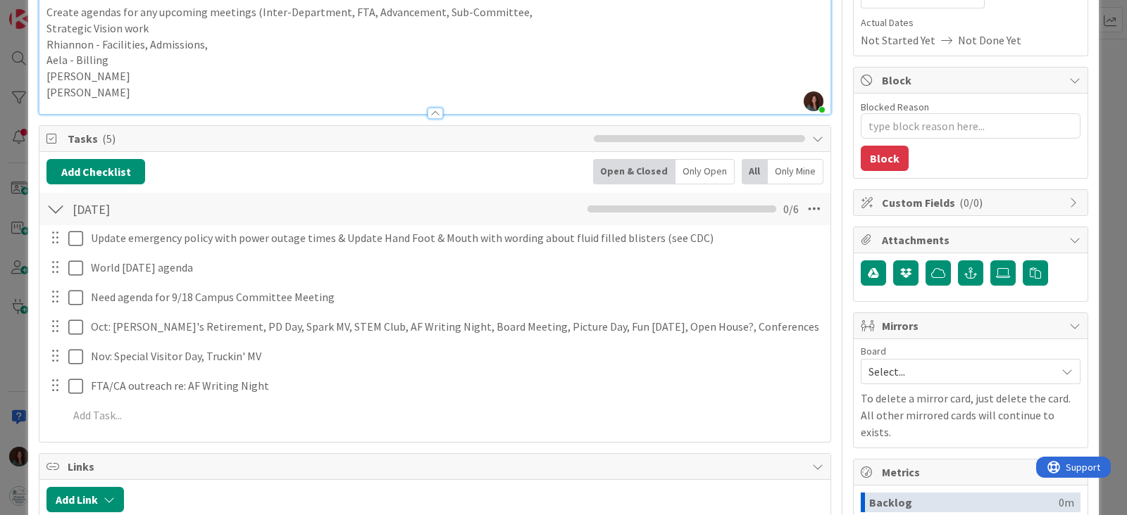
click at [394, 400] on div "Update emergency policy with power outage times & Update Hand Foot & Mouth with…" at bounding box center [434, 329] width 777 height 208
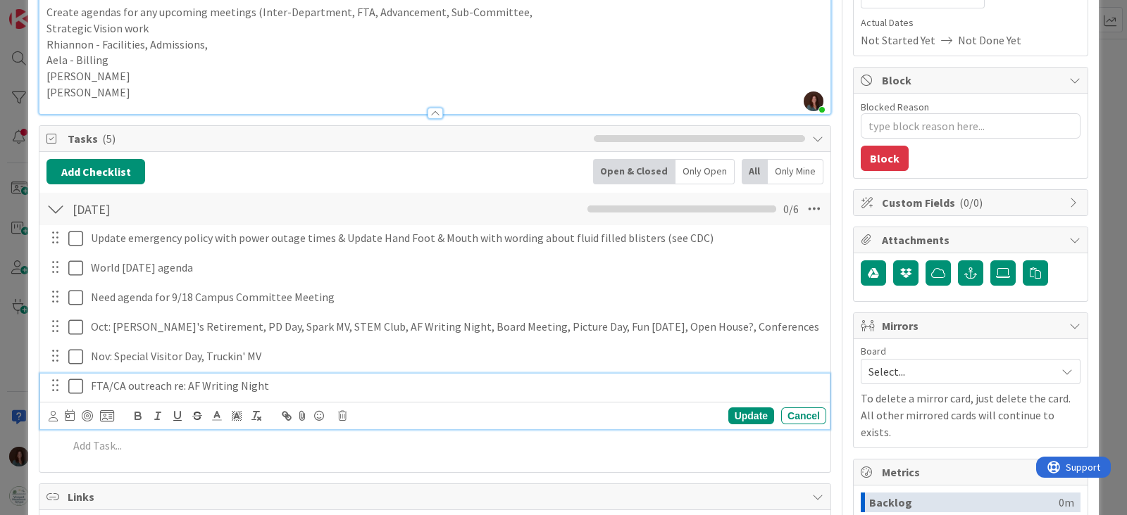
click at [399, 388] on p "FTA/CA outreach re: AF Writing Night" at bounding box center [456, 386] width 730 height 16
click at [737, 411] on div "Update" at bounding box center [751, 416] width 46 height 17
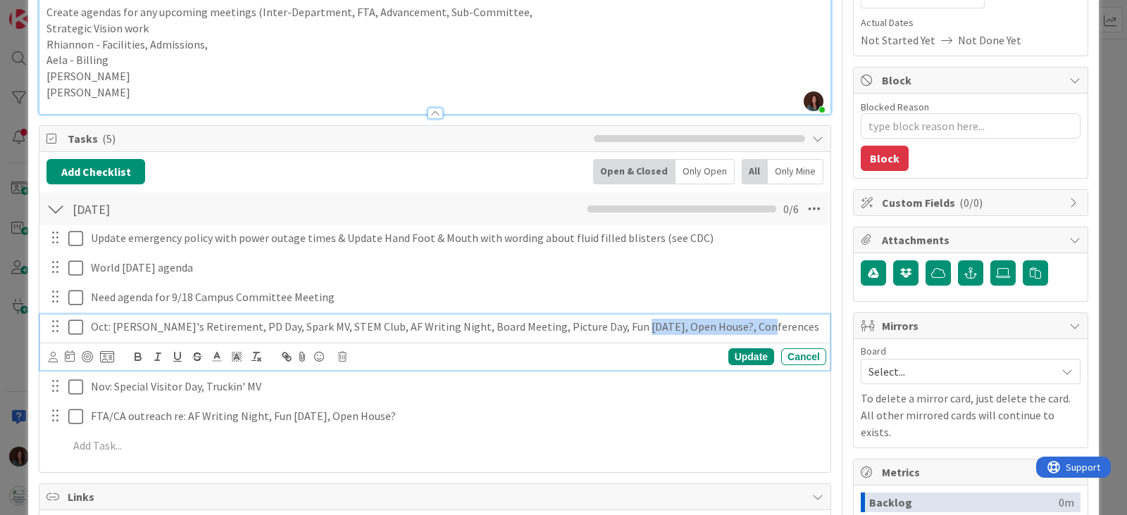
drag, startPoint x: 750, startPoint y: 327, endPoint x: 611, endPoint y: 327, distance: 139.4
click at [611, 327] on p "Oct: [PERSON_NAME]'s Retirement, PD Day, Spark MV, STEM Club, AF Writing Night,…" at bounding box center [456, 327] width 730 height 16
drag, startPoint x: 602, startPoint y: 323, endPoint x: 589, endPoint y: 357, distance: 36.4
click at [558, 324] on p "Oct: [PERSON_NAME]'s Retirement, PD Day, Spark MV, STEM Club, AF Writing Night,…" at bounding box center [456, 327] width 730 height 16
click at [501, 322] on p "Oct: [PERSON_NAME]'s Retirement, PD Day, Spark MV, STEM Club, AF Writing Night,…" at bounding box center [456, 327] width 730 height 16
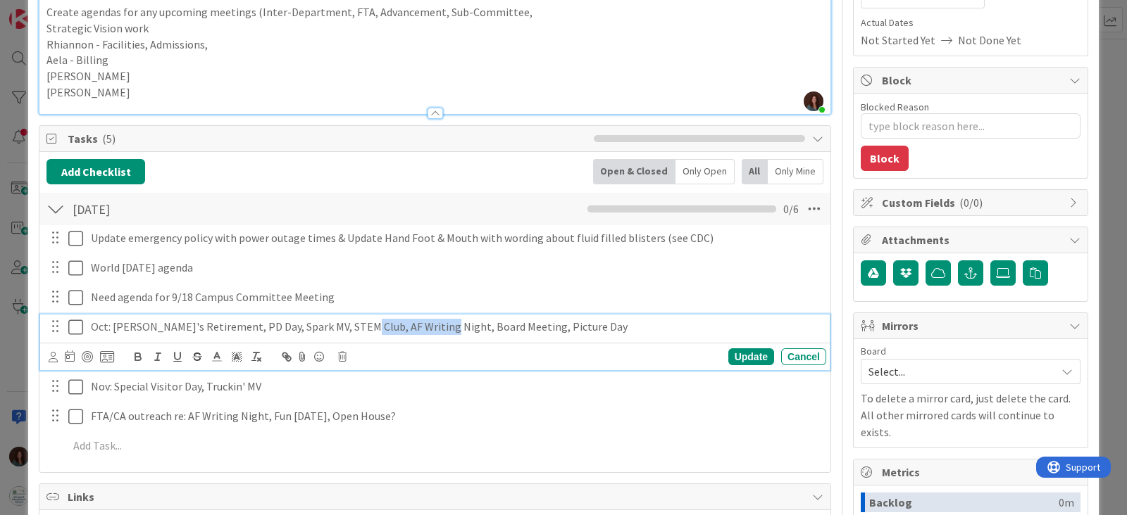
drag, startPoint x: 424, startPoint y: 325, endPoint x: 348, endPoint y: 324, distance: 76.1
click at [348, 324] on p "Oct: [PERSON_NAME]'s Retirement, PD Day, Spark MV, STEM Club, AF Writing Night,…" at bounding box center [456, 327] width 730 height 16
click at [486, 323] on p "Oct: [PERSON_NAME]'s Retirement, PD Day, Spark MV, STEM Club, Board Meeting, Pi…" at bounding box center [456, 327] width 730 height 16
click at [337, 327] on p "Oct: [PERSON_NAME]'s Retirement, PD Day, Spark MV, STEM Club, Board Meeting, Pi…" at bounding box center [456, 327] width 730 height 16
click at [291, 325] on p "Oct: [PERSON_NAME]'s Retirement, PD Day, Spark MV, STEM Club, Board Meeting, Pi…" at bounding box center [456, 327] width 730 height 16
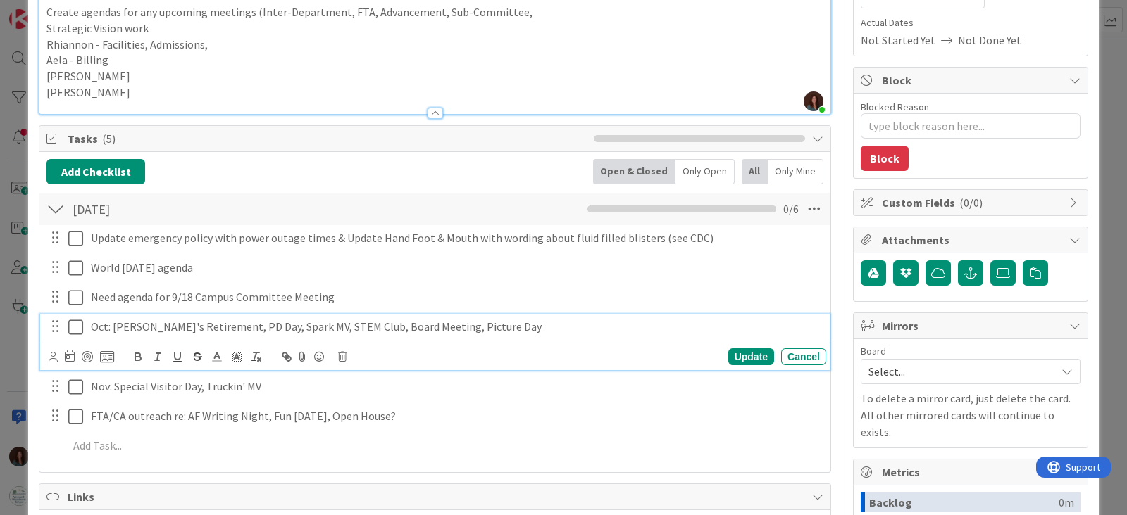
drag, startPoint x: 580, startPoint y: 325, endPoint x: 776, endPoint y: 372, distance: 201.4
click at [581, 325] on p "Oct: [PERSON_NAME]'s Retirement, PD Day, Spark MV, STEM Club, Board Meeting, Pi…" at bounding box center [456, 327] width 730 height 16
click at [734, 353] on div "Update" at bounding box center [751, 357] width 46 height 17
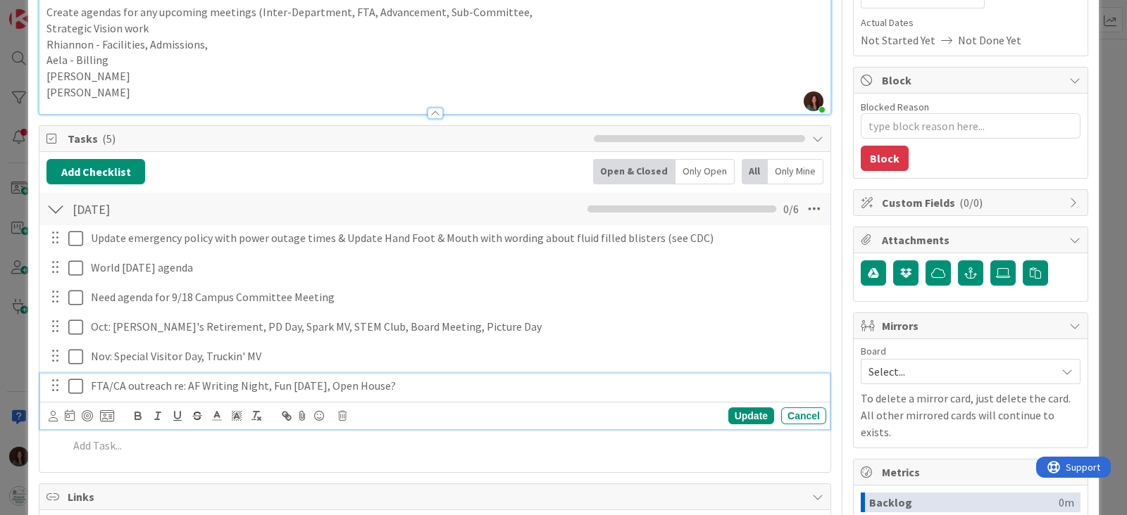
drag, startPoint x: 186, startPoint y: 384, endPoint x: 327, endPoint y: 507, distance: 187.7
click at [187, 384] on p "FTA/CA outreach re: AF Writing Night, Fun [DATE], Open House?" at bounding box center [456, 386] width 730 height 16
click at [736, 410] on div "Update" at bounding box center [751, 416] width 46 height 17
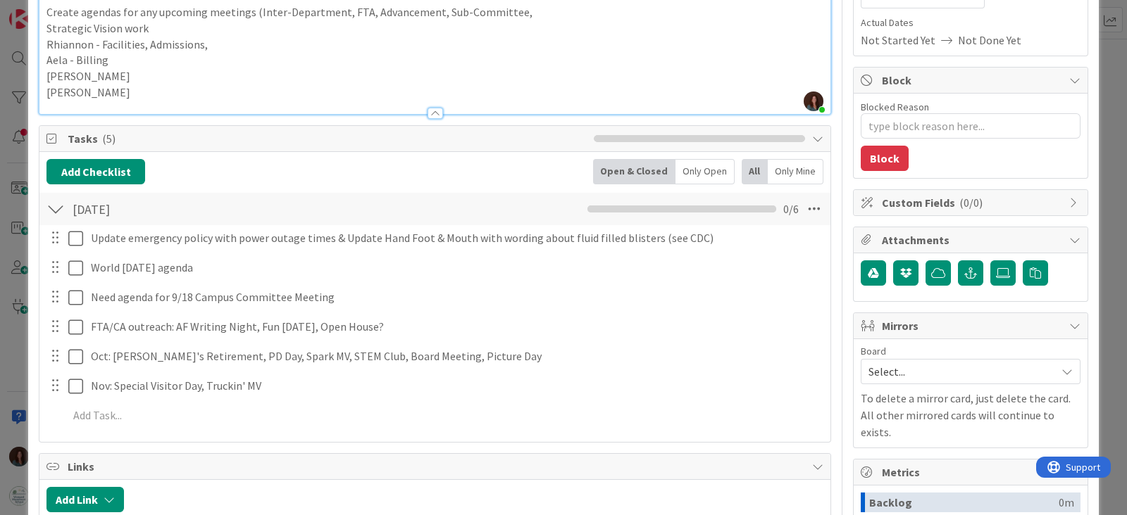
type textarea "x"
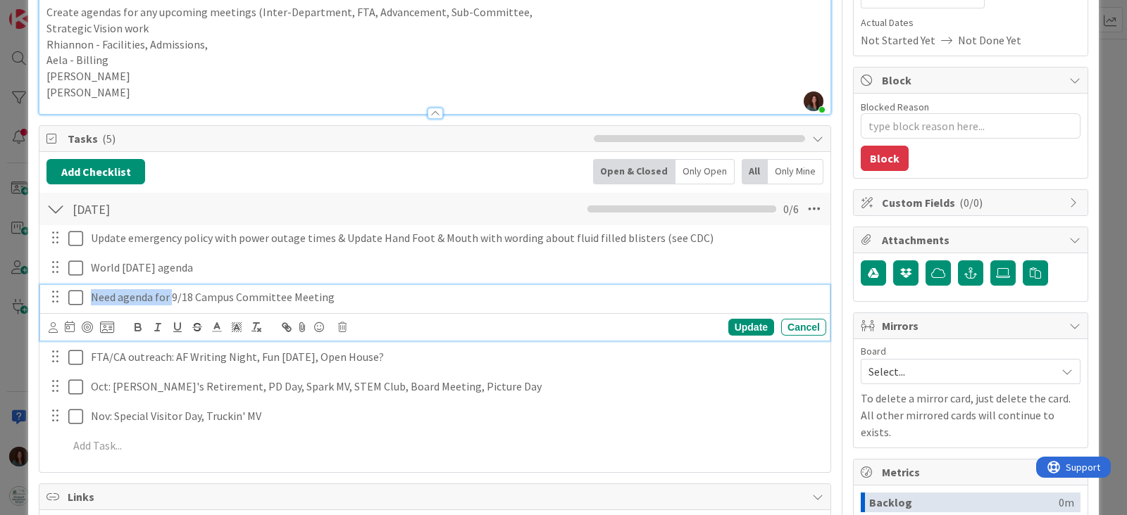
drag, startPoint x: 170, startPoint y: 292, endPoint x: 3, endPoint y: 292, distance: 166.9
click at [3, 292] on div "ID 2767 Rhiannon To Be Discussed Title 26 / 128 Admin Meeting Action Items Desc…" at bounding box center [563, 257] width 1127 height 515
click at [292, 297] on p "9/18 Campus Committee Meeting" at bounding box center [456, 297] width 730 height 16
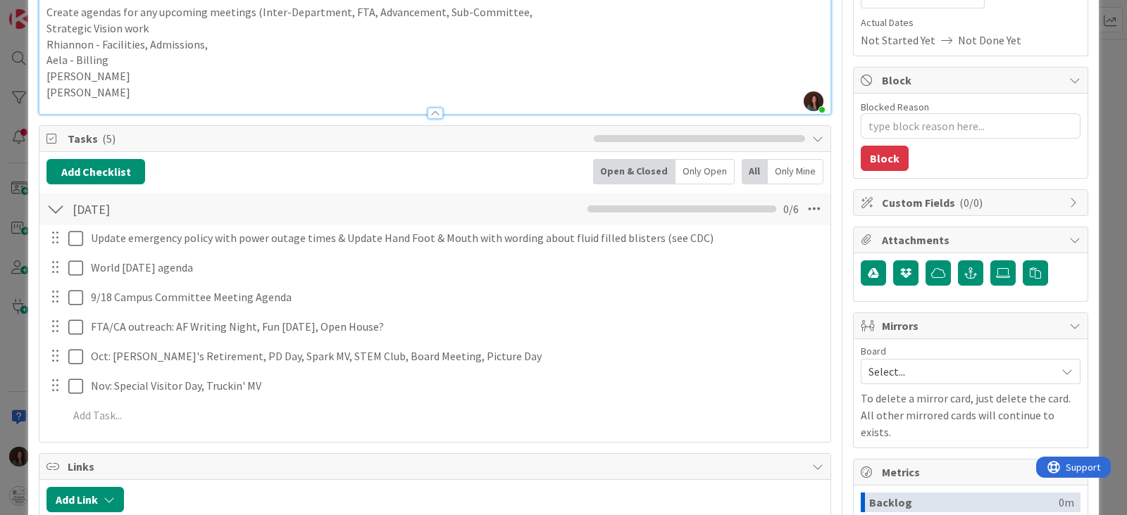
click at [735, 326] on div "Update emergency policy with power outage times & Update Hand Foot & Mouth with…" at bounding box center [434, 329] width 777 height 208
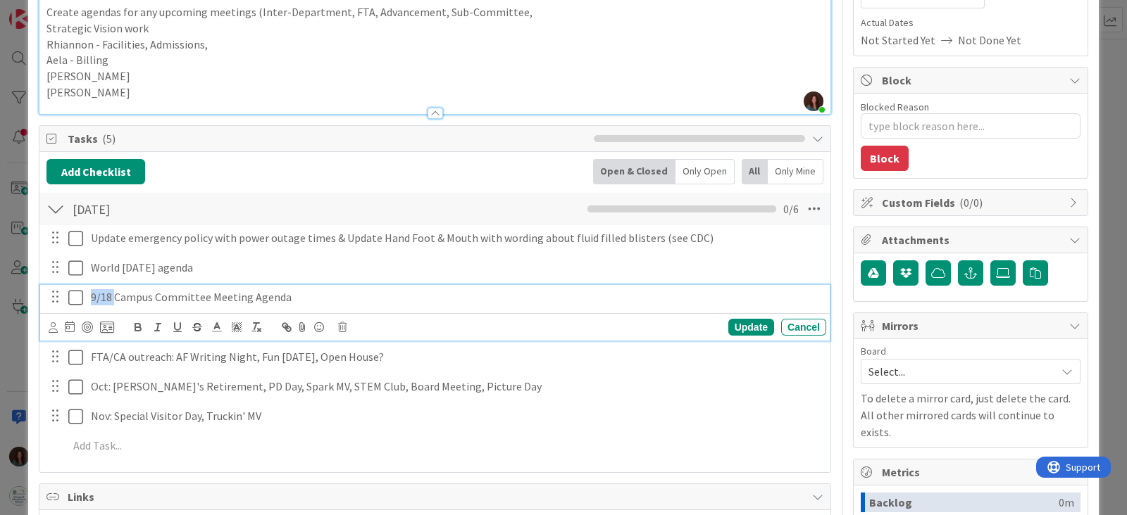
drag, startPoint x: 115, startPoint y: 296, endPoint x: 44, endPoint y: 293, distance: 71.9
click at [44, 293] on div "9/18 Campus Committee Meeting Agenda Update Cancel" at bounding box center [434, 313] width 789 height 56
drag, startPoint x: 728, startPoint y: 329, endPoint x: 660, endPoint y: 327, distance: 68.3
click at [728, 329] on div "Update" at bounding box center [751, 327] width 46 height 17
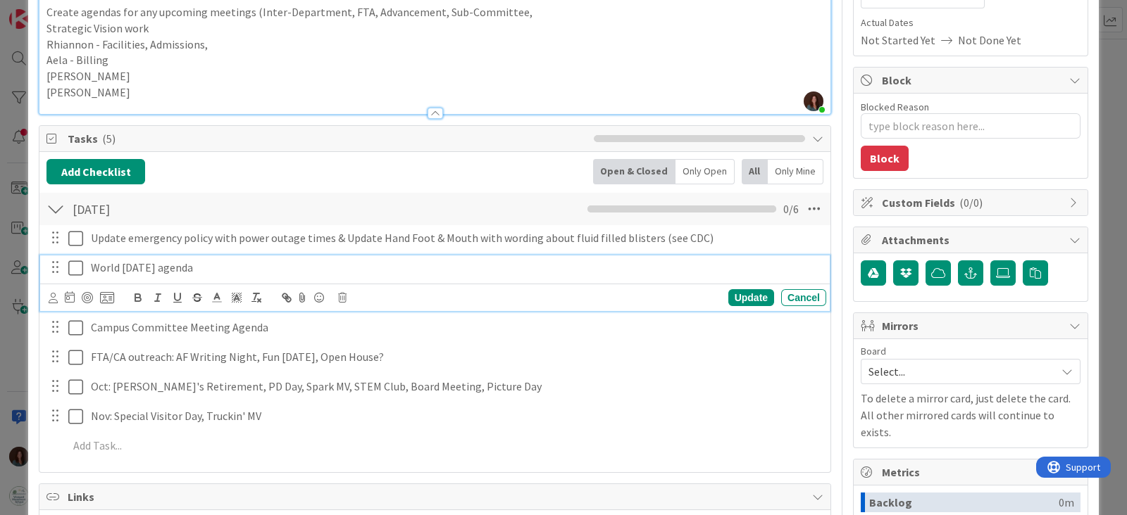
drag, startPoint x: 183, startPoint y: 264, endPoint x: 183, endPoint y: 281, distance: 16.9
click at [170, 263] on p "World [DATE] agenda" at bounding box center [456, 268] width 730 height 16
click at [728, 297] on div "Update" at bounding box center [751, 297] width 46 height 17
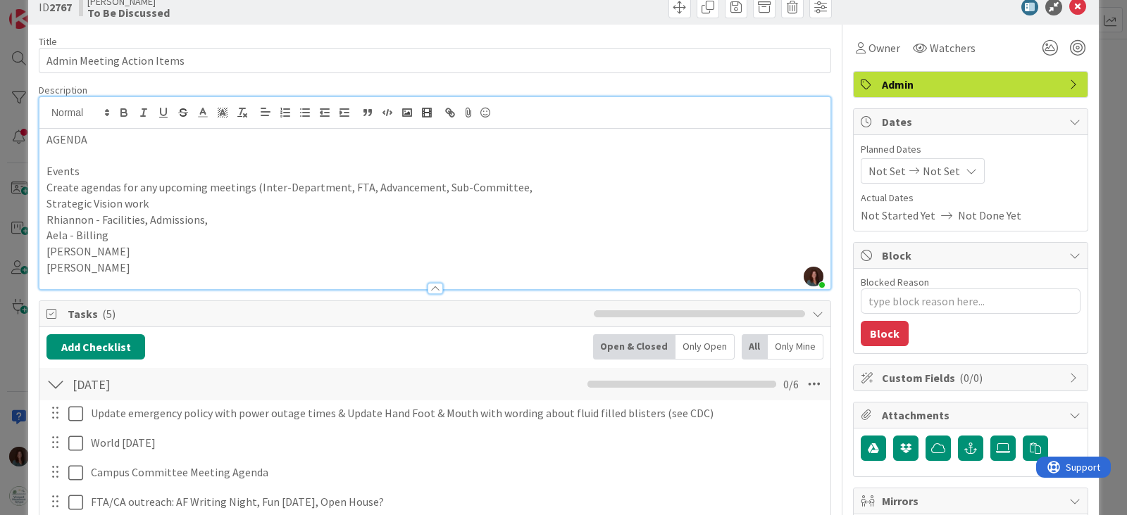
scroll to position [0, 0]
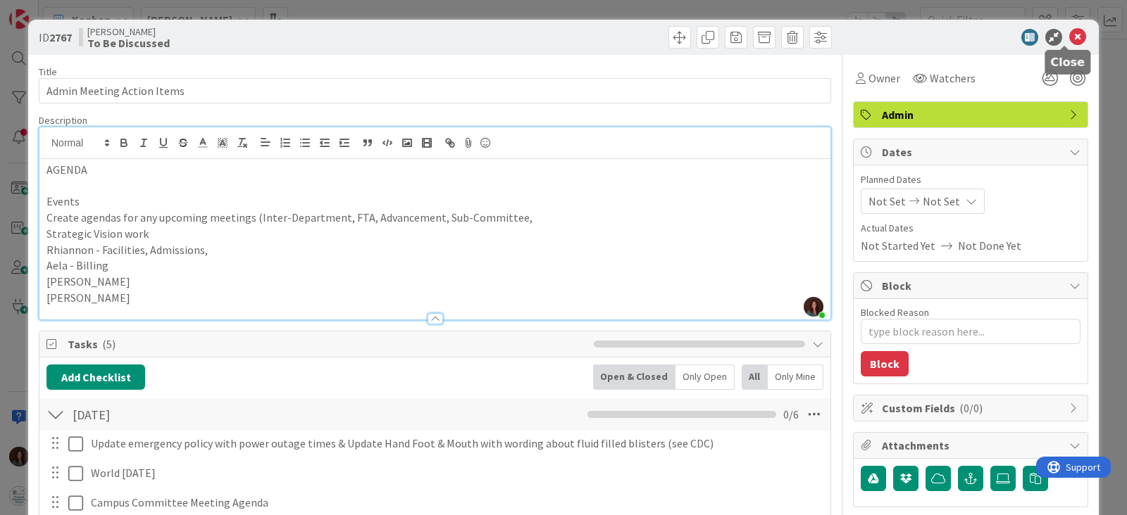
click at [1069, 33] on icon at bounding box center [1077, 37] width 17 height 17
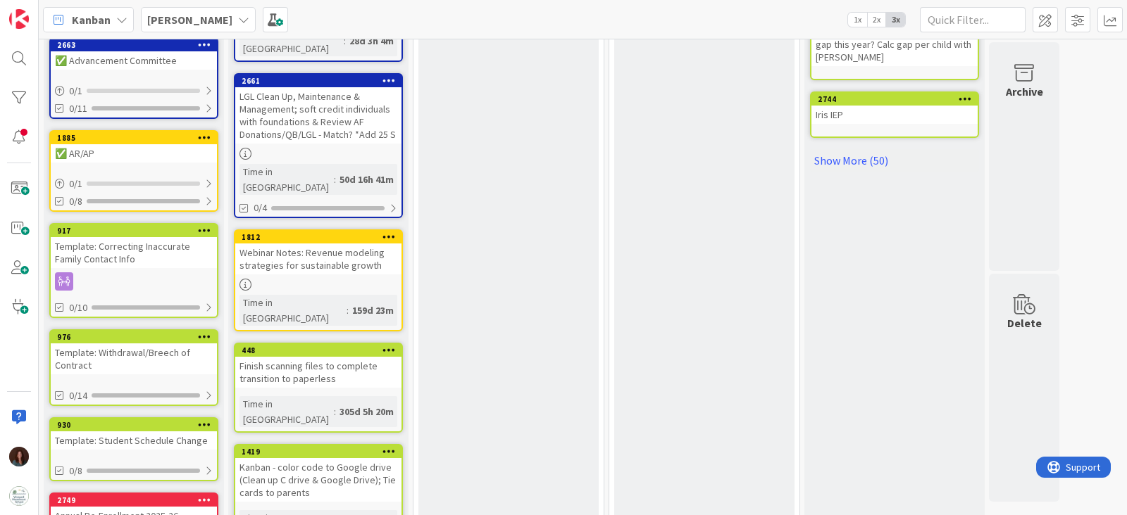
scroll to position [792, 0]
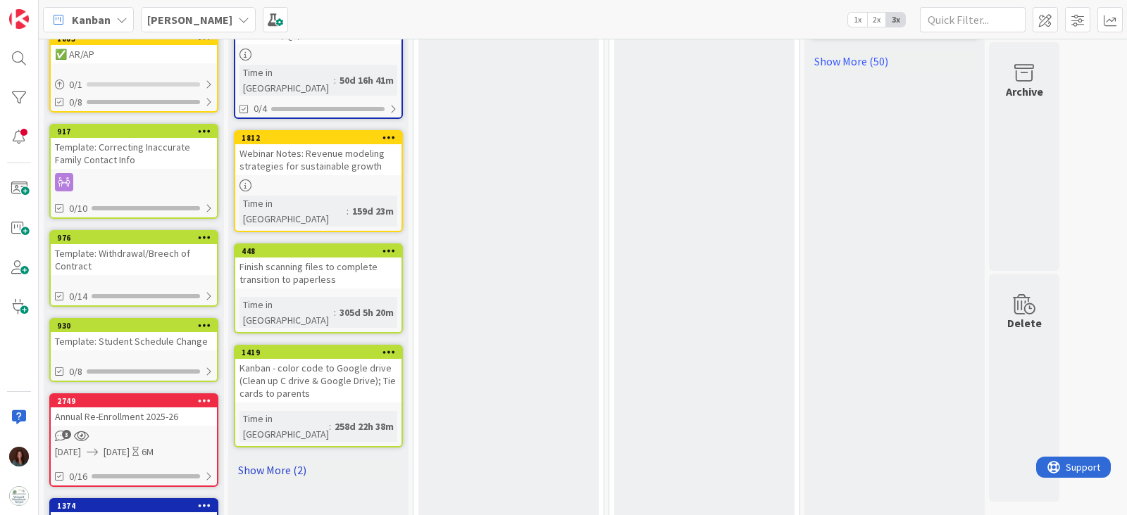
click at [283, 459] on link "Show More (2)" at bounding box center [318, 470] width 169 height 23
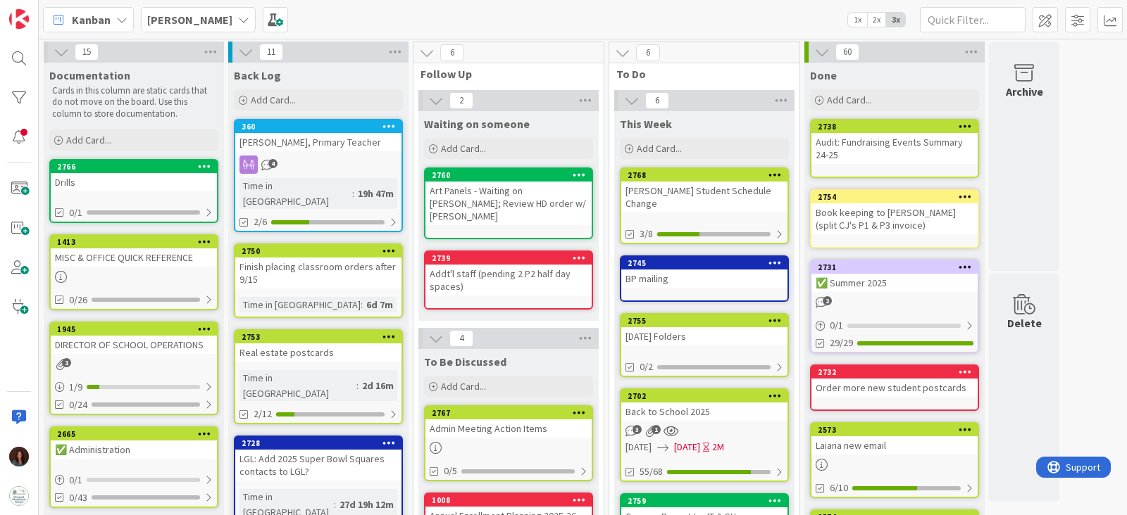
scroll to position [0, 0]
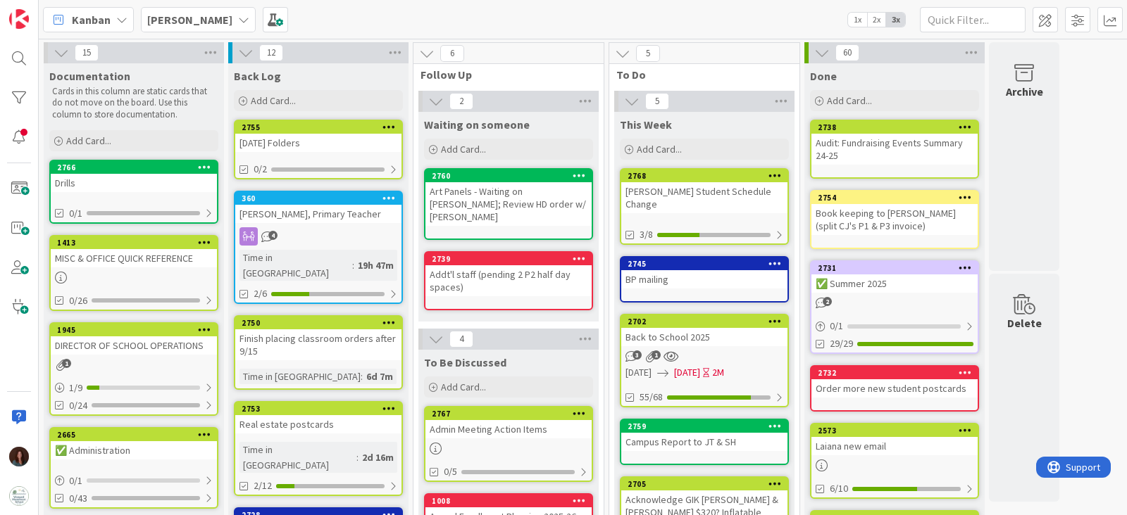
click at [315, 142] on div "[DATE] Folders" at bounding box center [318, 143] width 166 height 18
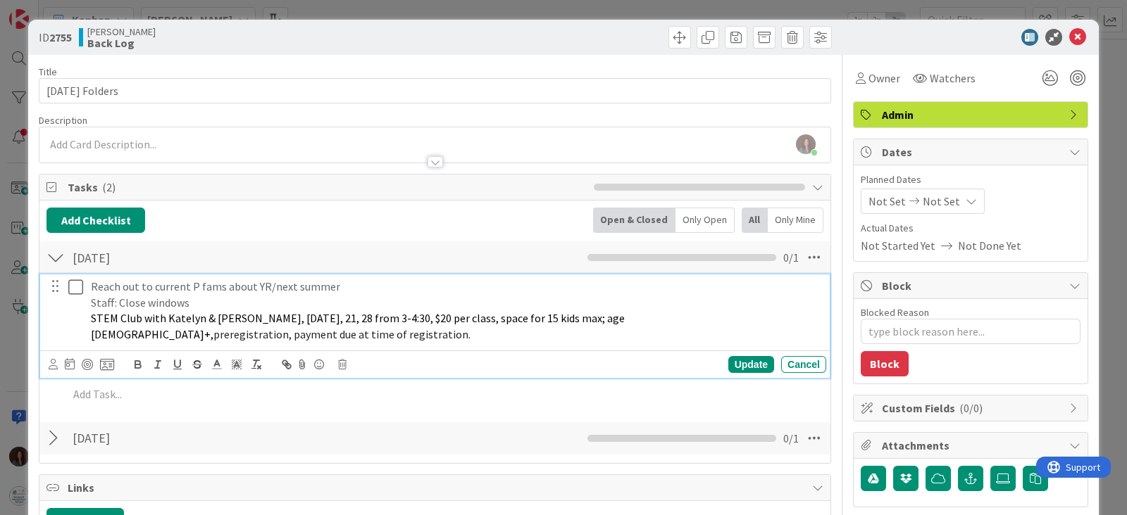
click at [142, 314] on p "STEM Club with [PERSON_NAME] & [PERSON_NAME], [DATE], 21, 28 from 3-4:30, $20 p…" at bounding box center [456, 327] width 730 height 32
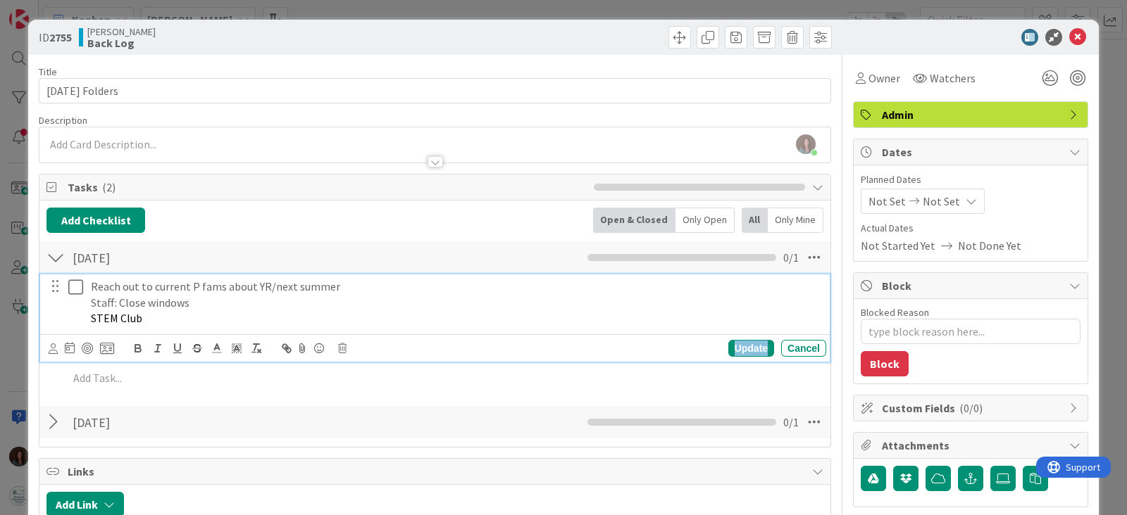
drag, startPoint x: 748, startPoint y: 353, endPoint x: 759, endPoint y: 353, distance: 11.3
click at [749, 353] on div "Update" at bounding box center [751, 348] width 46 height 17
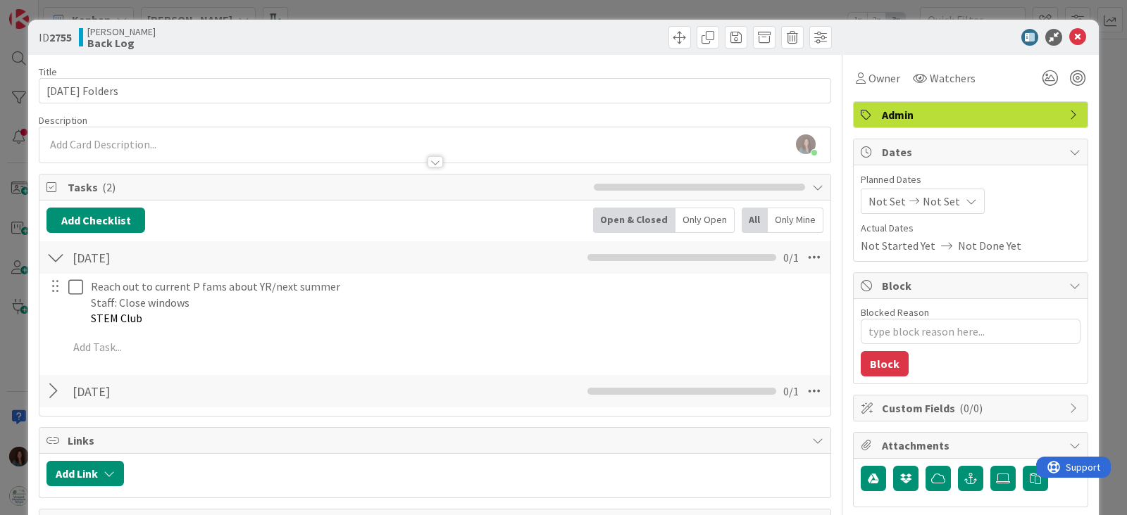
type textarea "x"
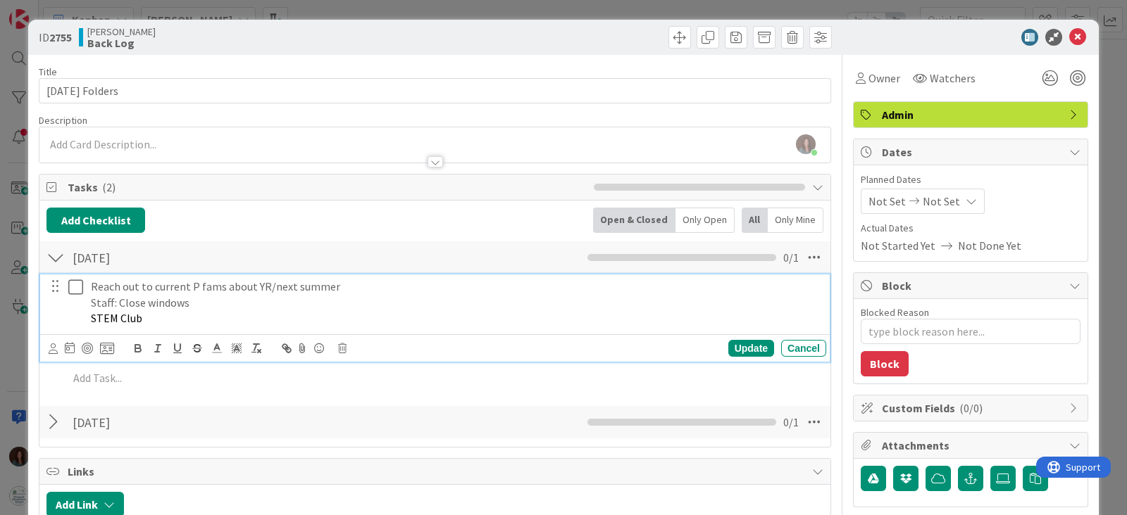
click at [173, 311] on p "STEM Club" at bounding box center [456, 319] width 730 height 16
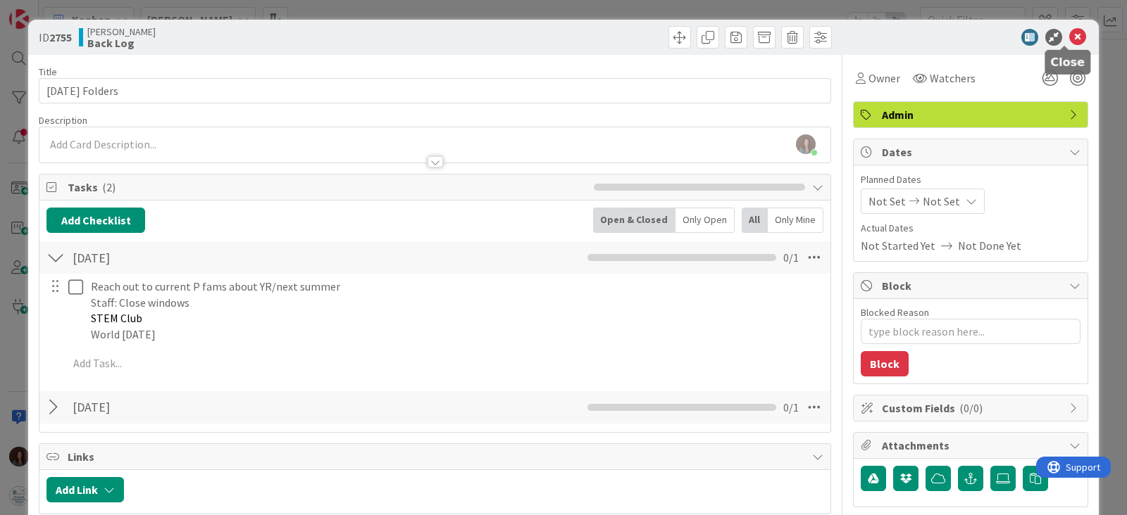
drag, startPoint x: 1060, startPoint y: 32, endPoint x: 1126, endPoint y: 110, distance: 101.4
click at [1069, 32] on icon at bounding box center [1077, 37] width 17 height 17
type textarea "x"
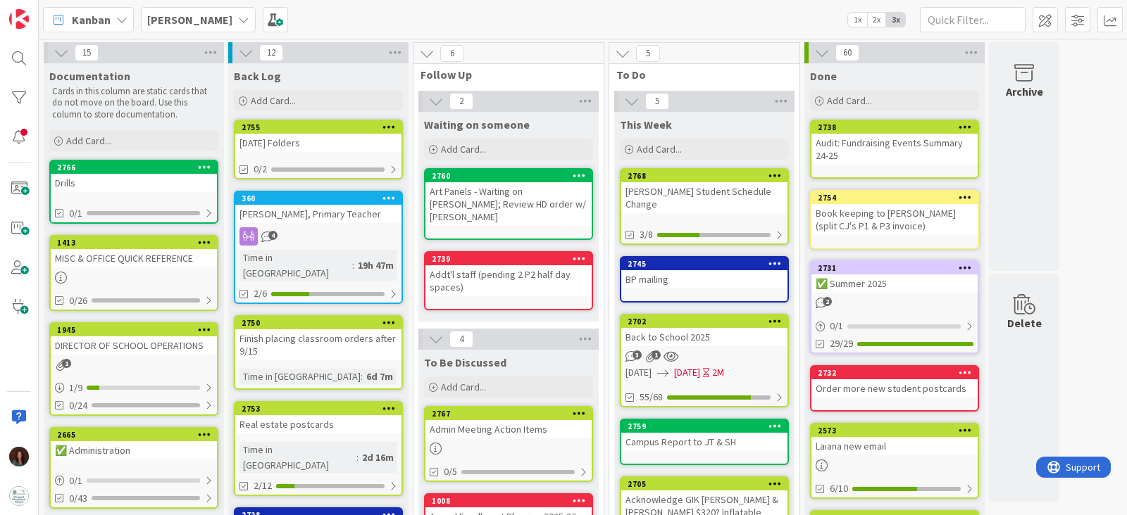
scroll to position [87, 0]
